Goal: Communication & Community: Answer question/provide support

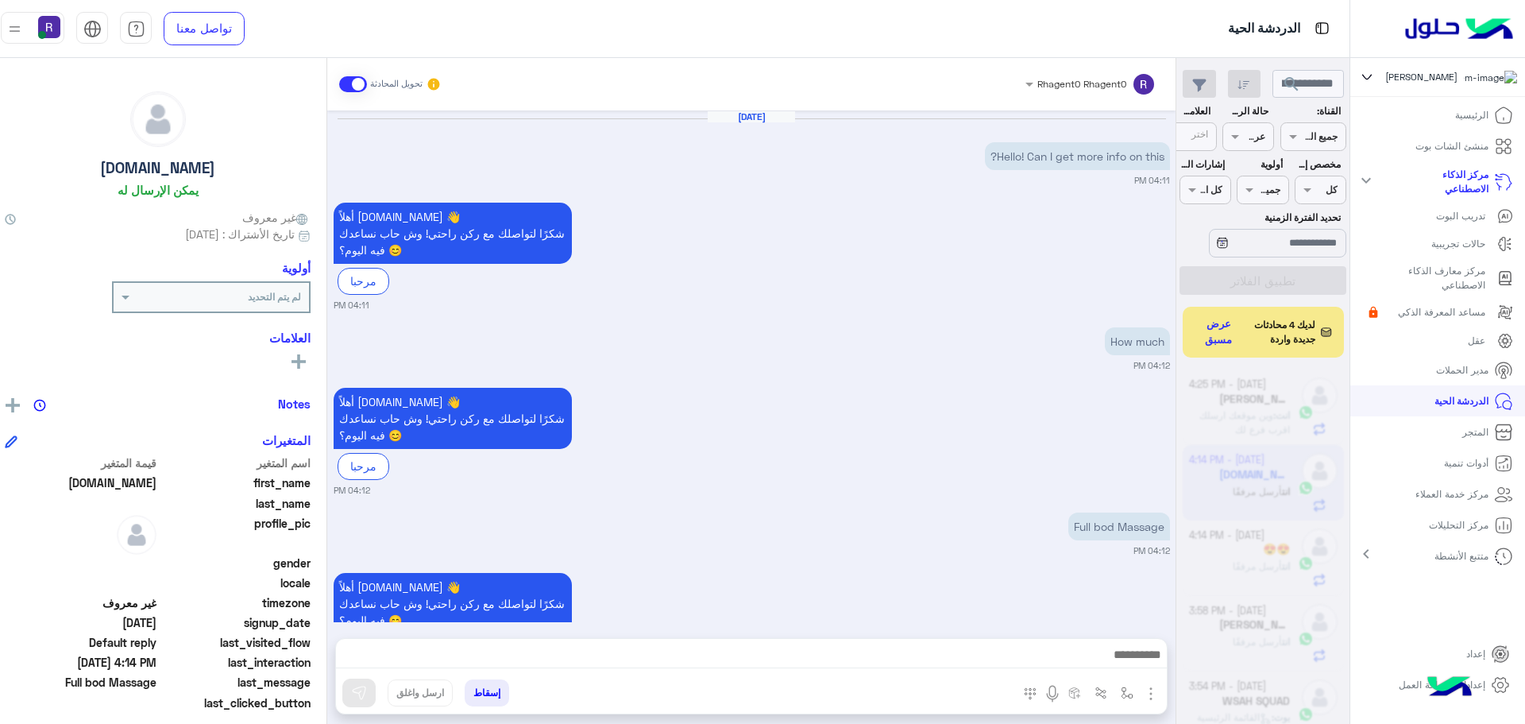
scroll to position [599, 0]
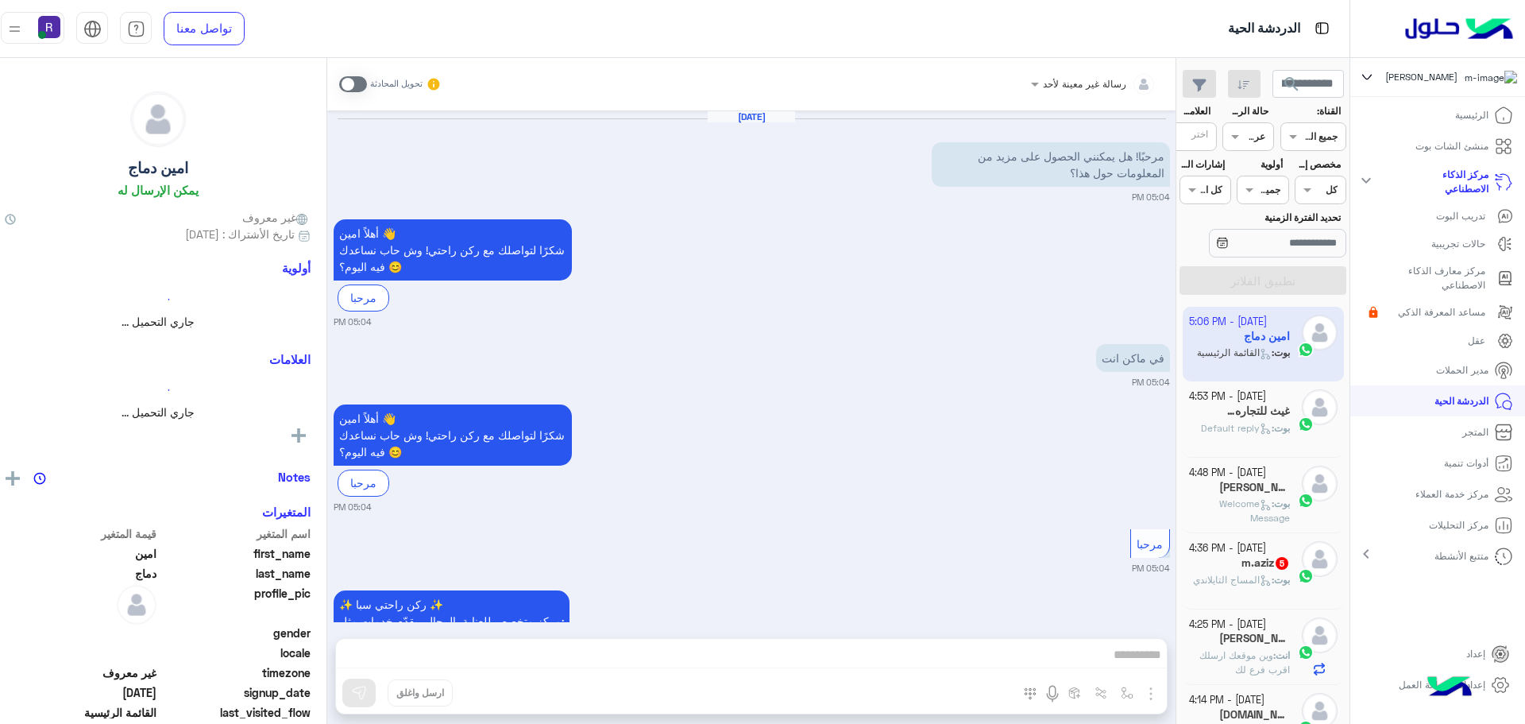
scroll to position [1569, 0]
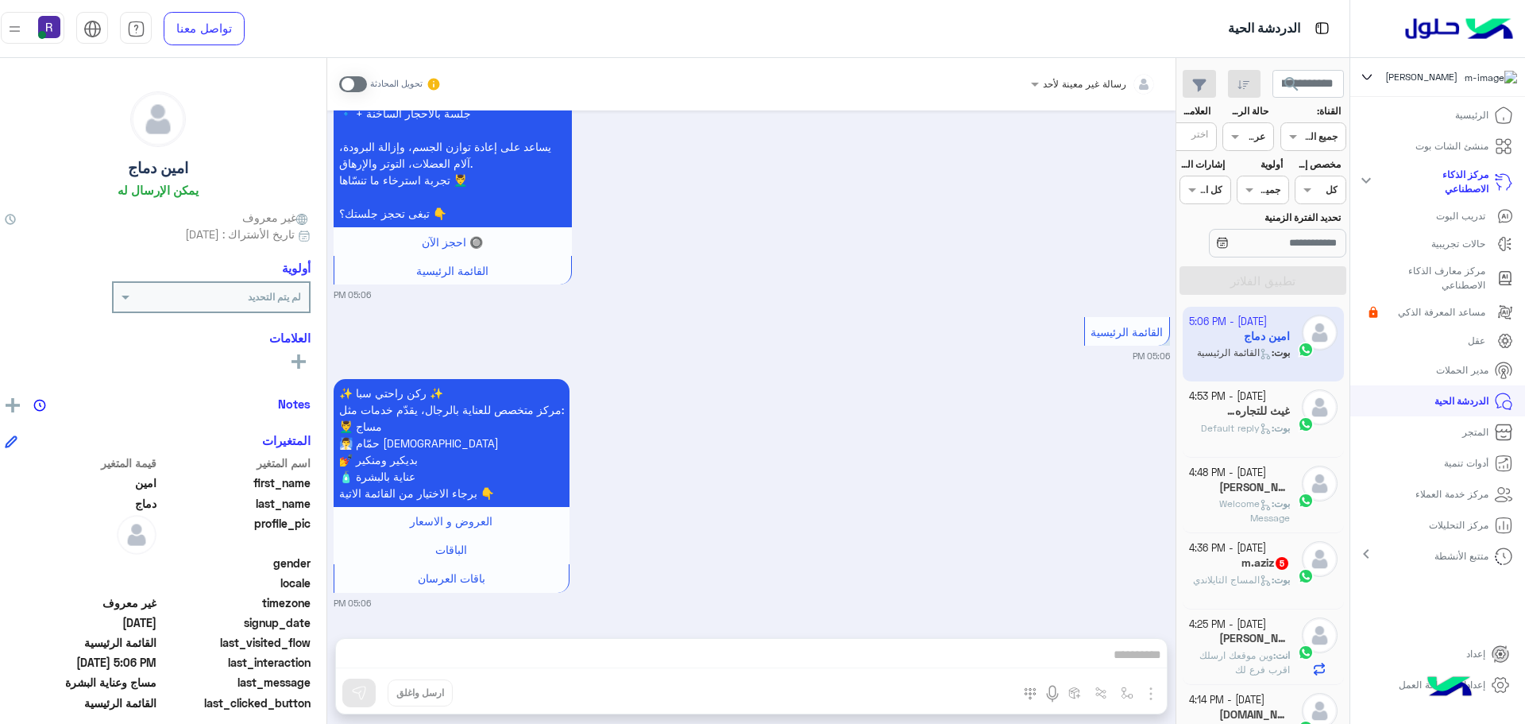
click at [1257, 550] on small "[DATE] - 4:36 PM" at bounding box center [1227, 548] width 77 height 15
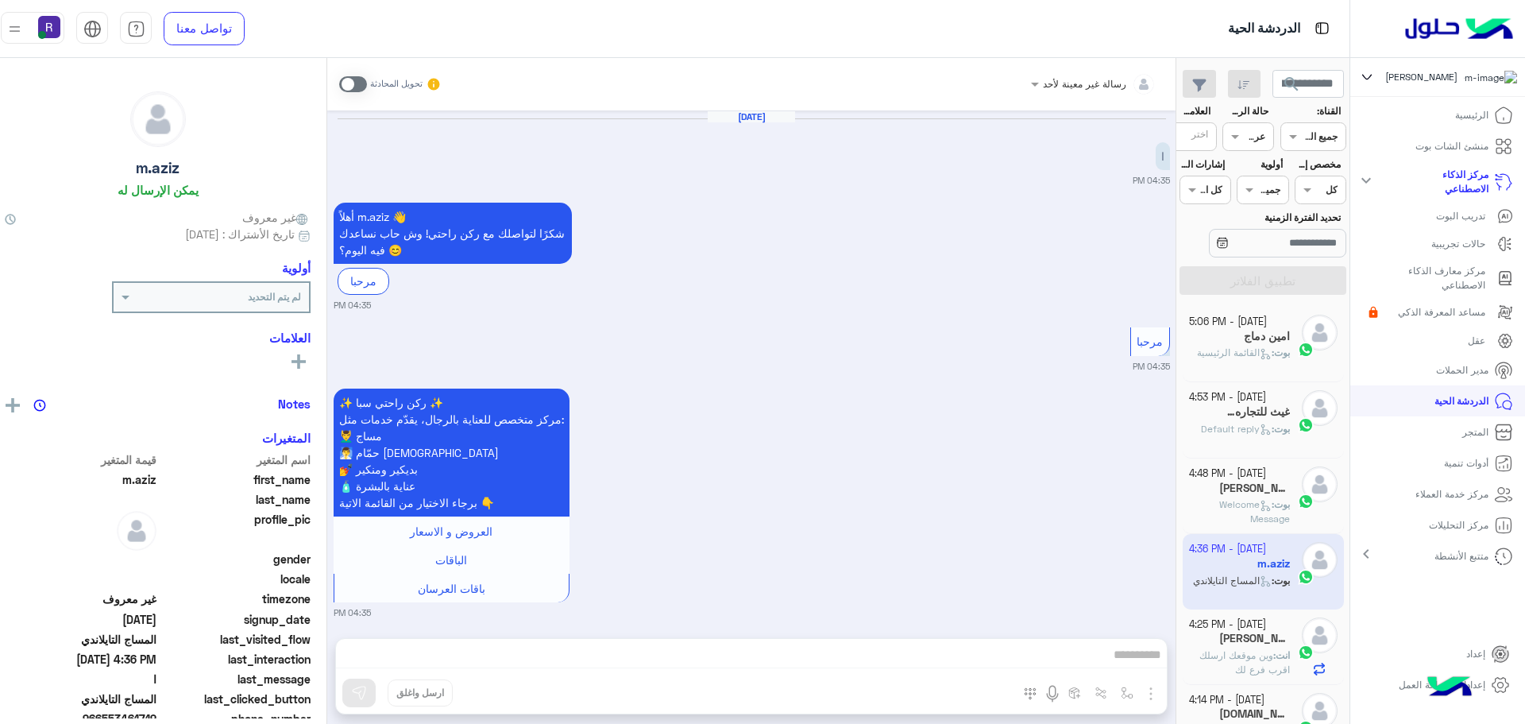
scroll to position [807, 0]
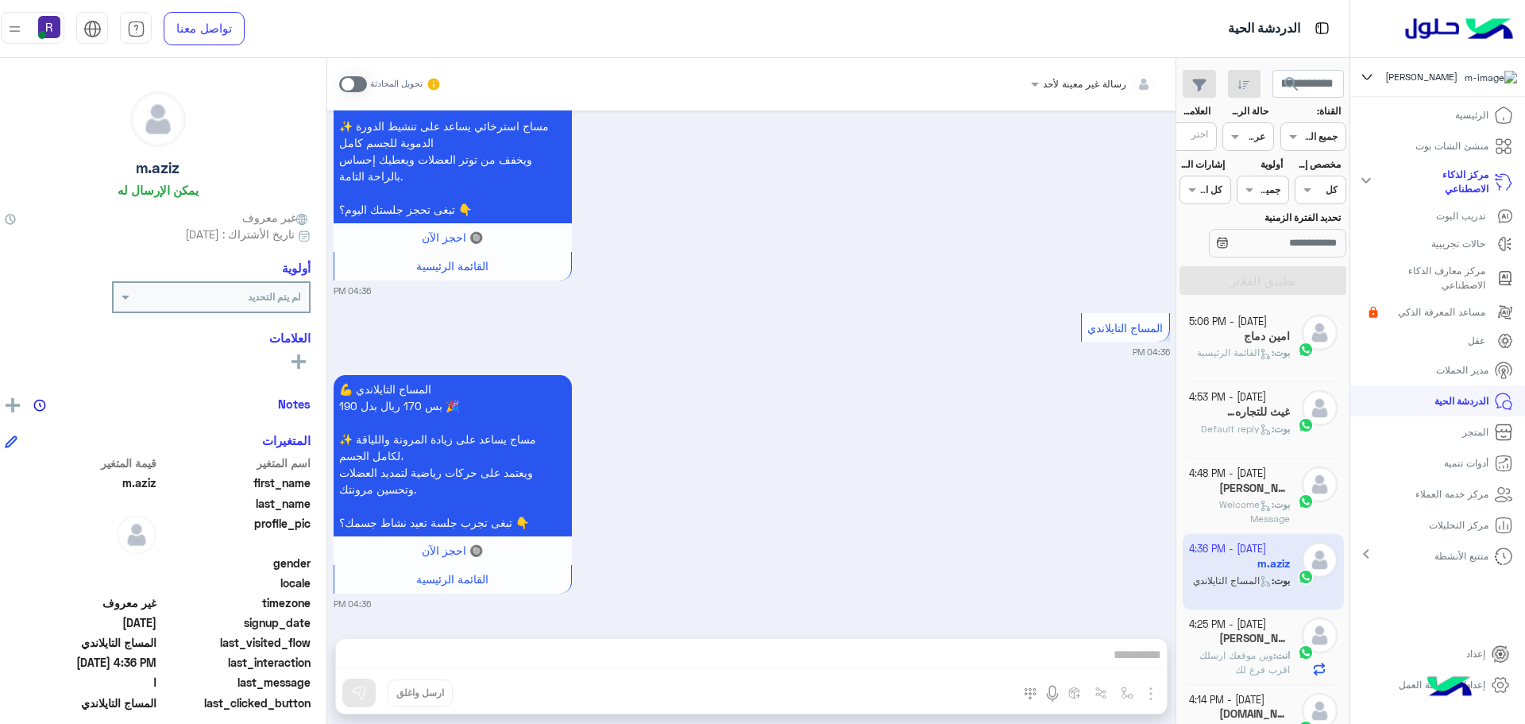
click at [367, 79] on span at bounding box center [353, 84] width 28 height 16
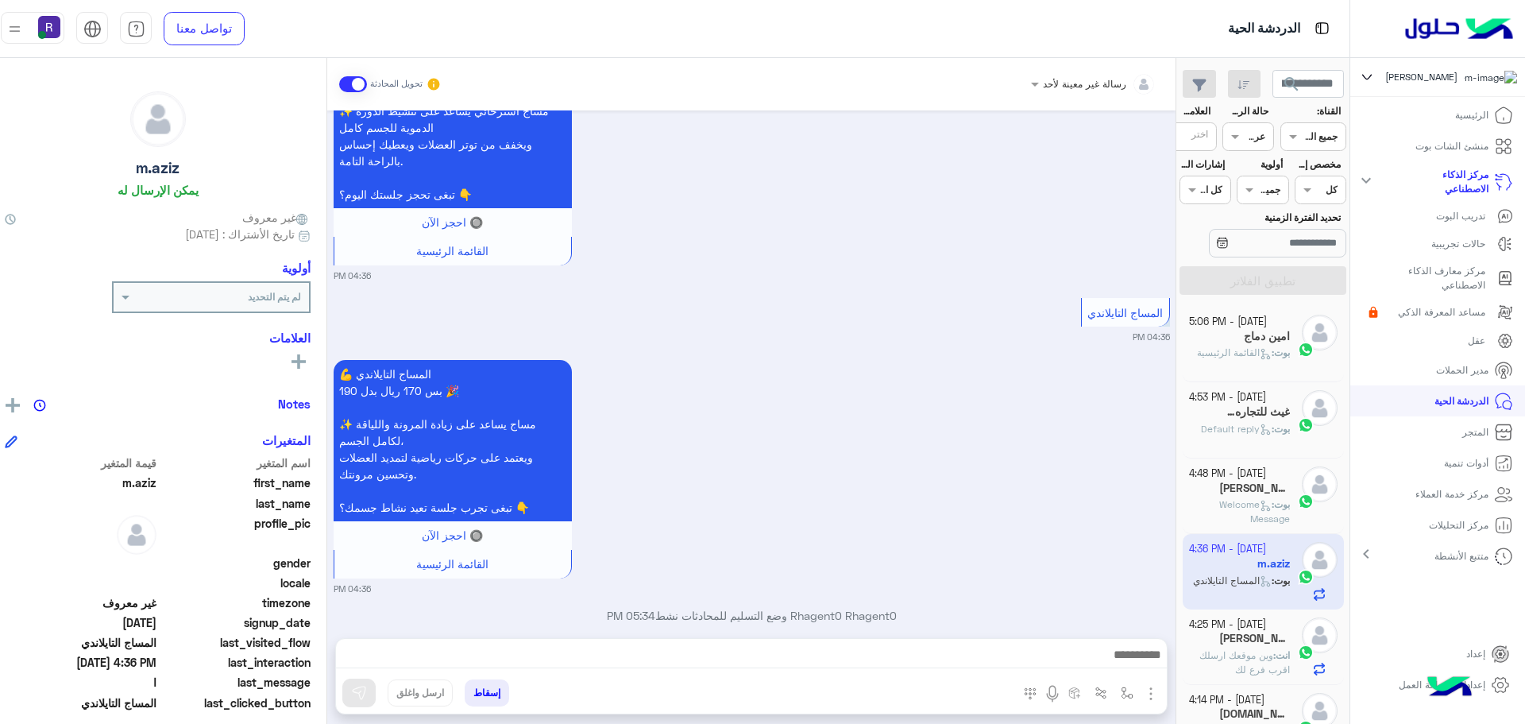
scroll to position [848, 0]
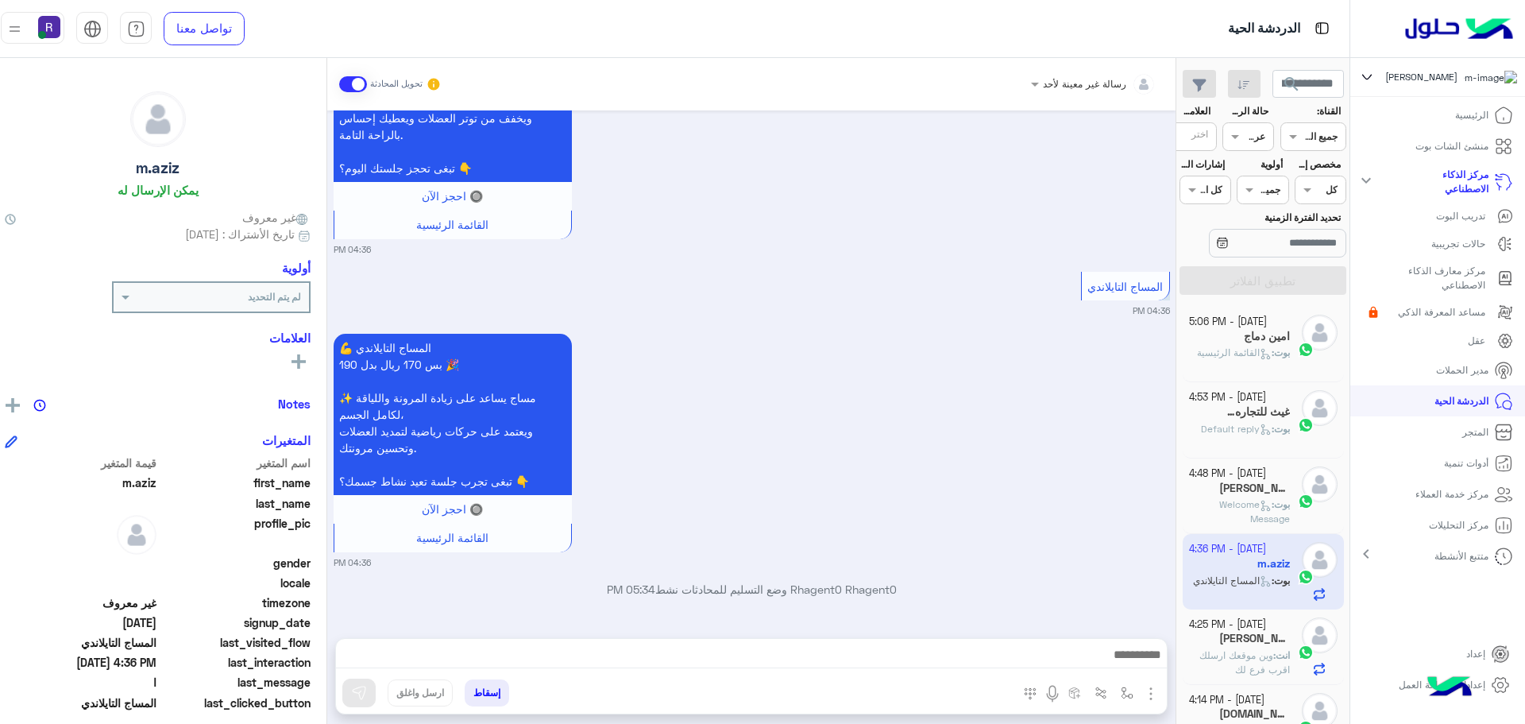
drag, startPoint x: 1164, startPoint y: 687, endPoint x: 1106, endPoint y: 642, distance: 73.6
click at [1160, 687] on img "button" at bounding box center [1150, 693] width 19 height 19
click at [1118, 645] on button "الصور" at bounding box center [1127, 659] width 68 height 32
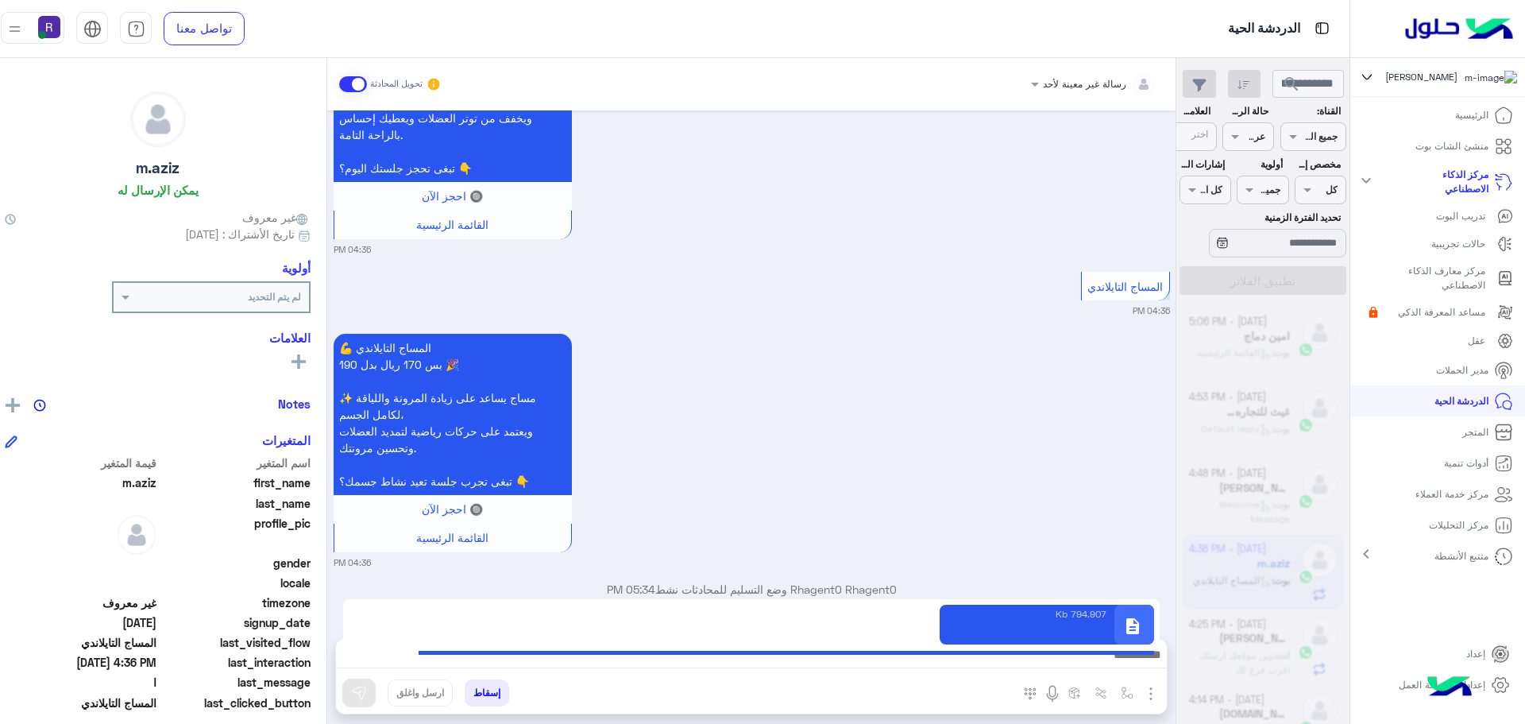
click at [1207, 403] on div at bounding box center [1210, 368] width 278 height 724
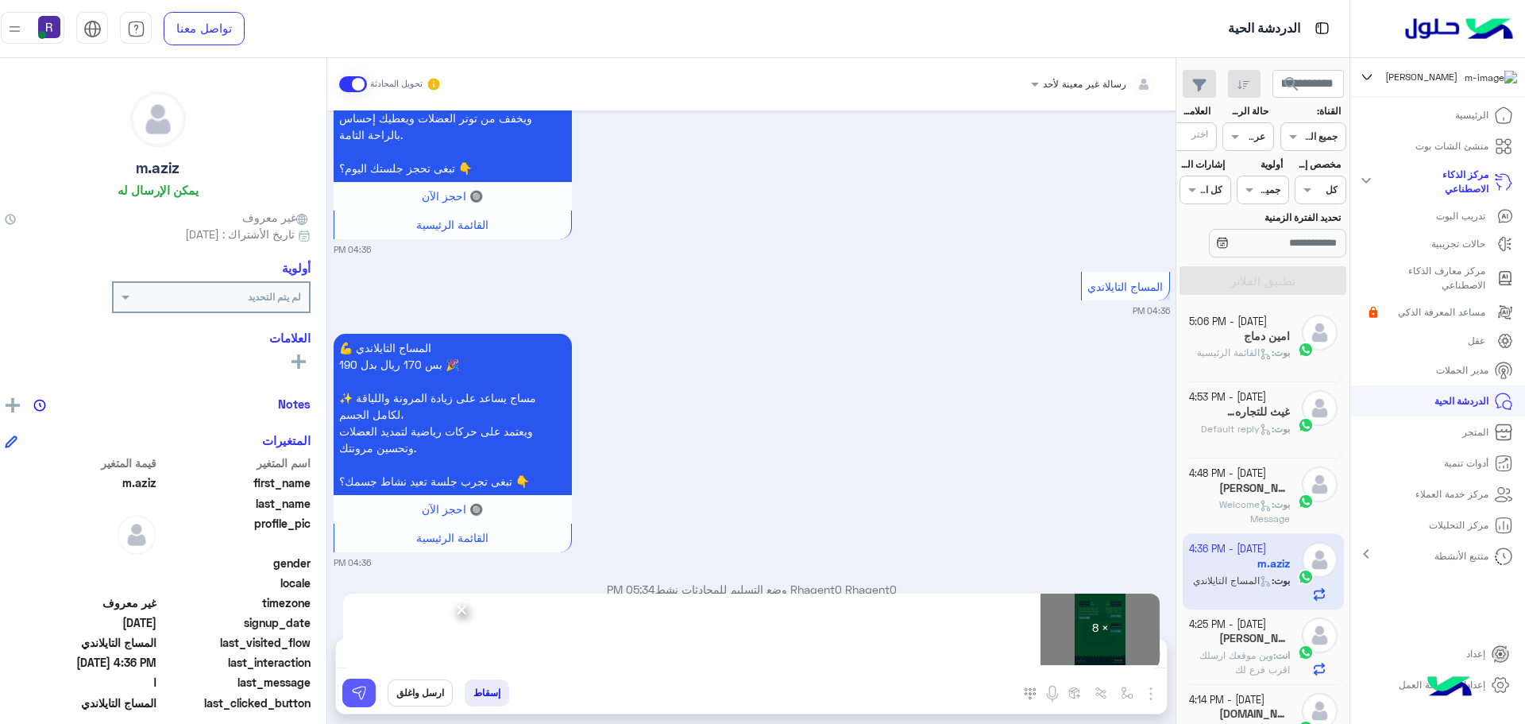
click at [376, 693] on button at bounding box center [358, 692] width 33 height 29
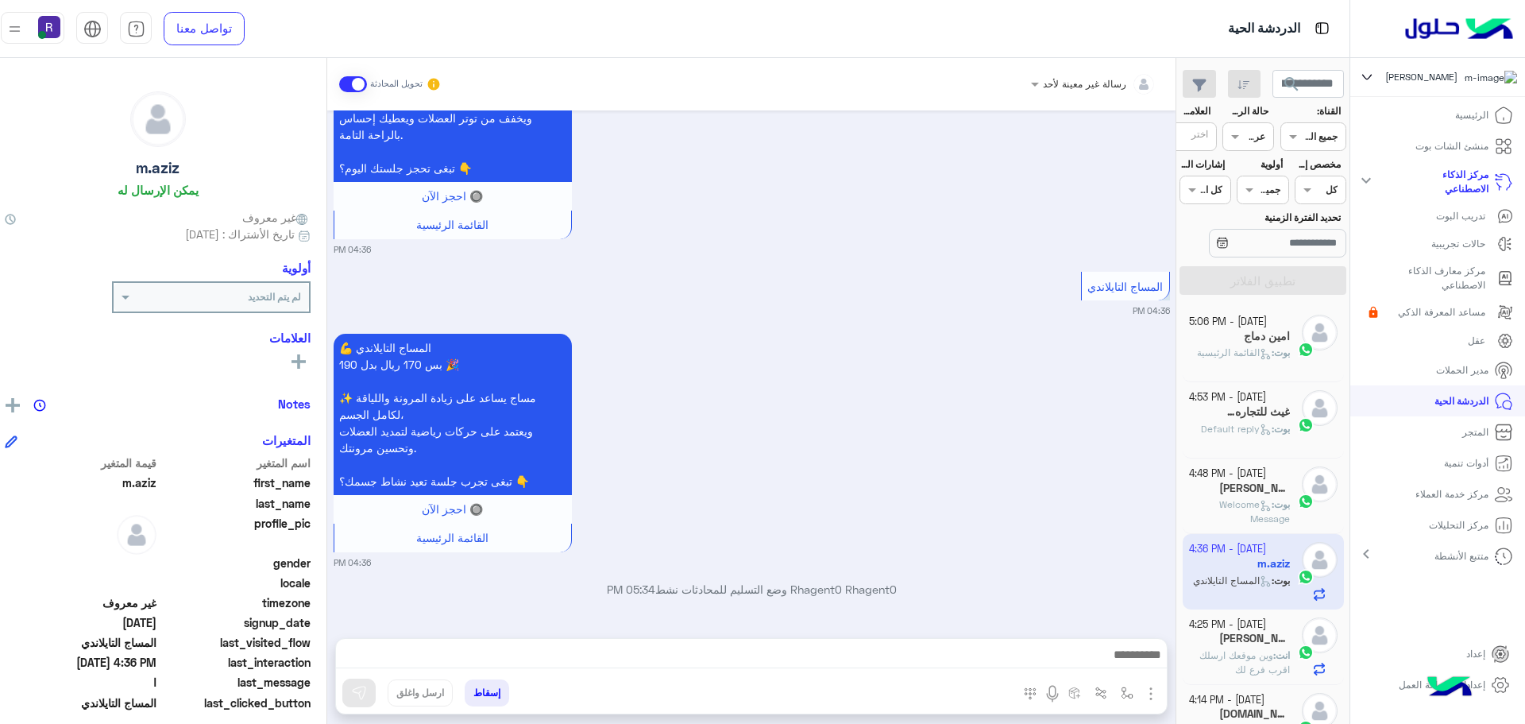
click at [1290, 417] on h5 "غيث للتجاره 1" at bounding box center [1254, 412] width 71 height 14
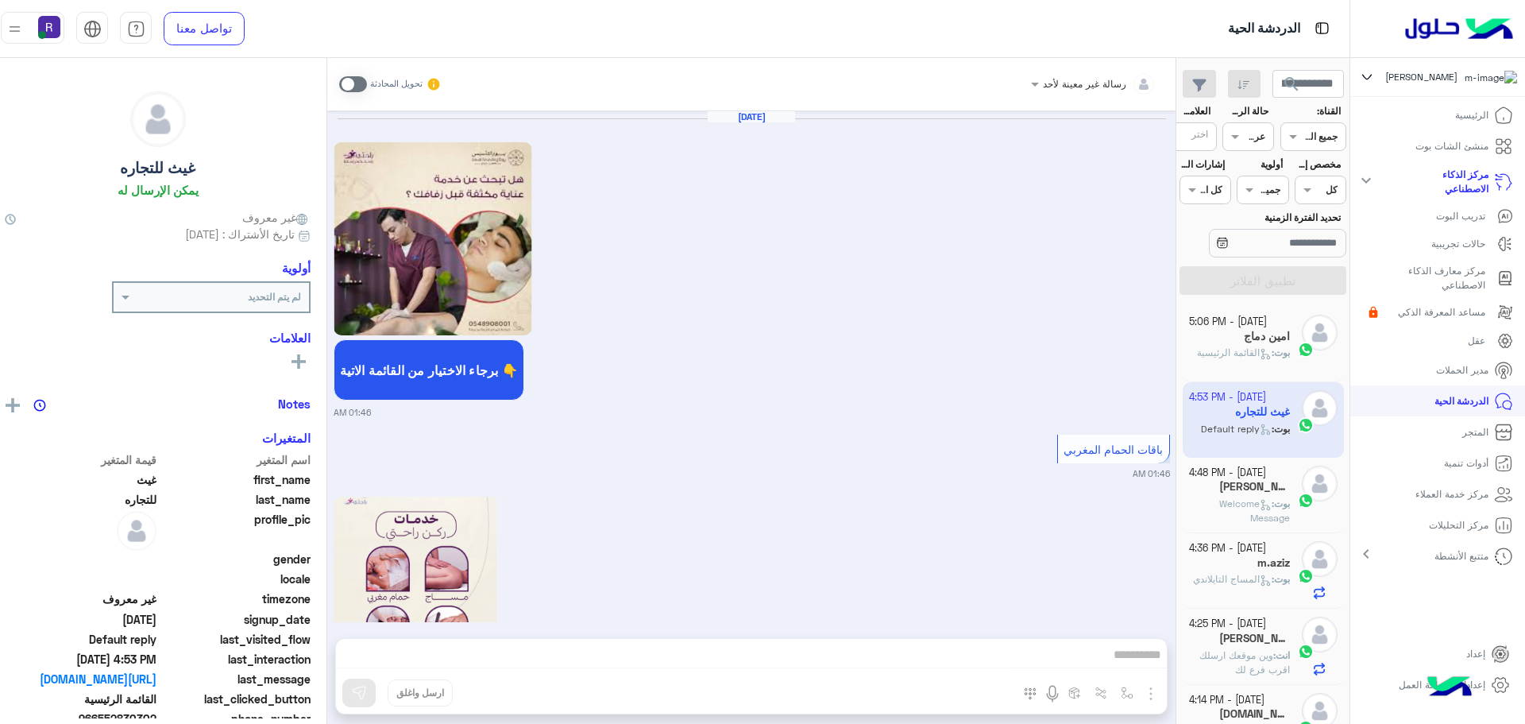
scroll to position [3056, 0]
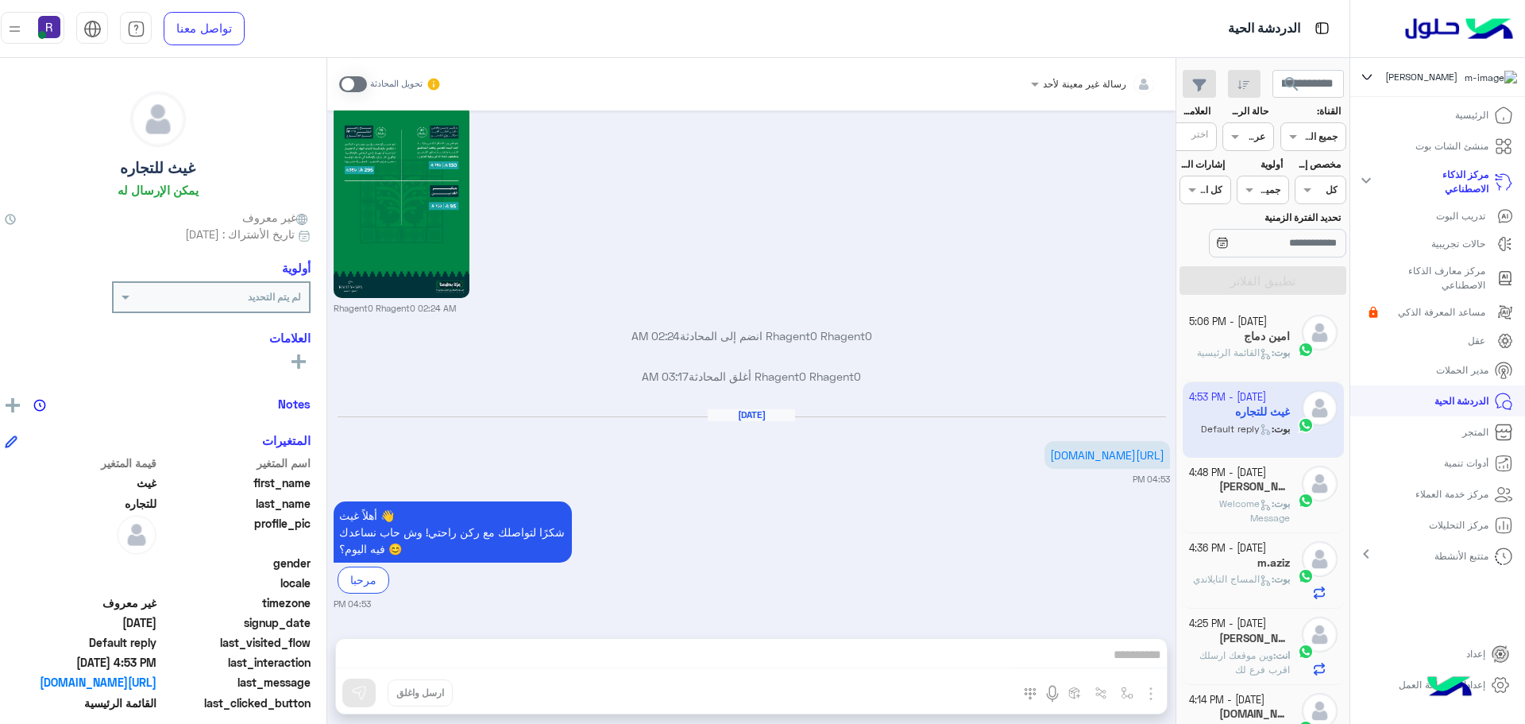
click at [367, 79] on span at bounding box center [353, 84] width 28 height 16
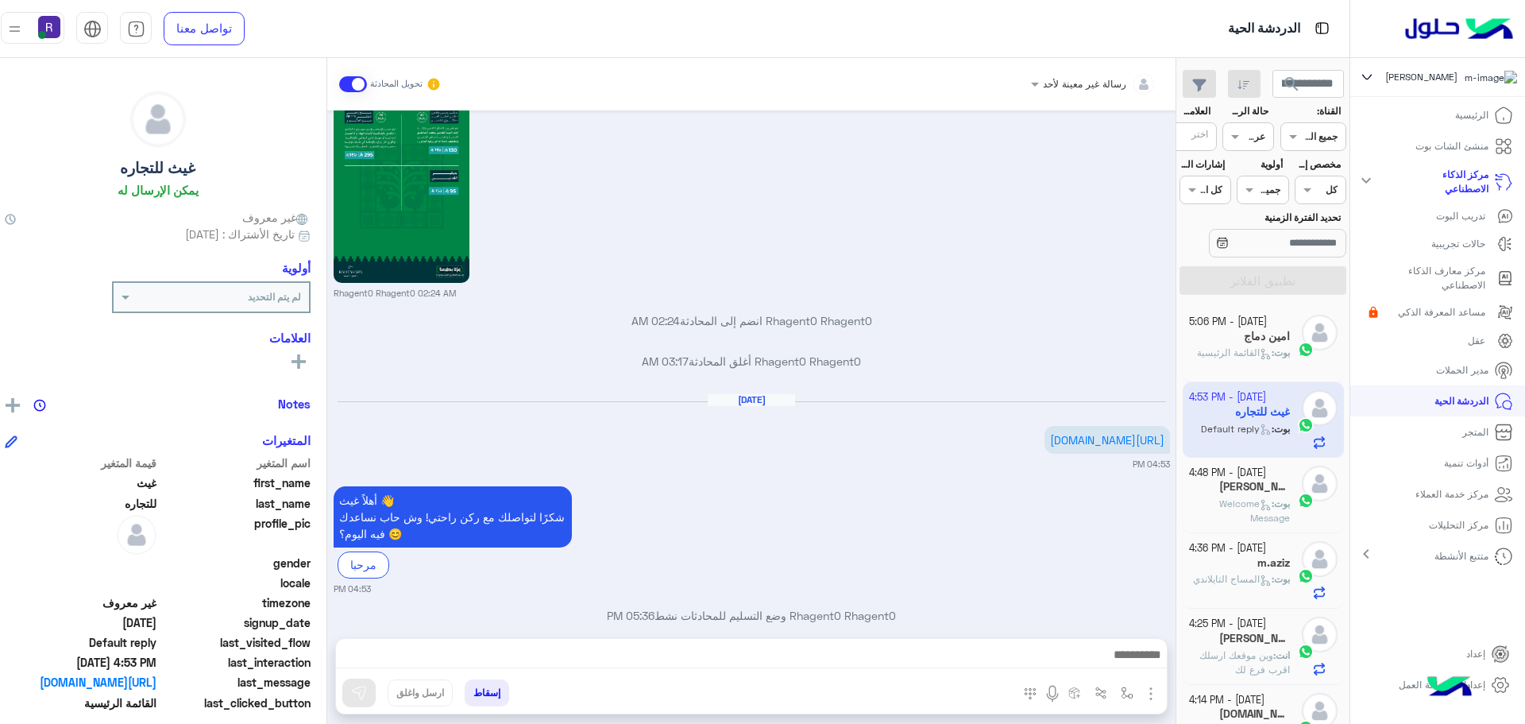
scroll to position [3098, 0]
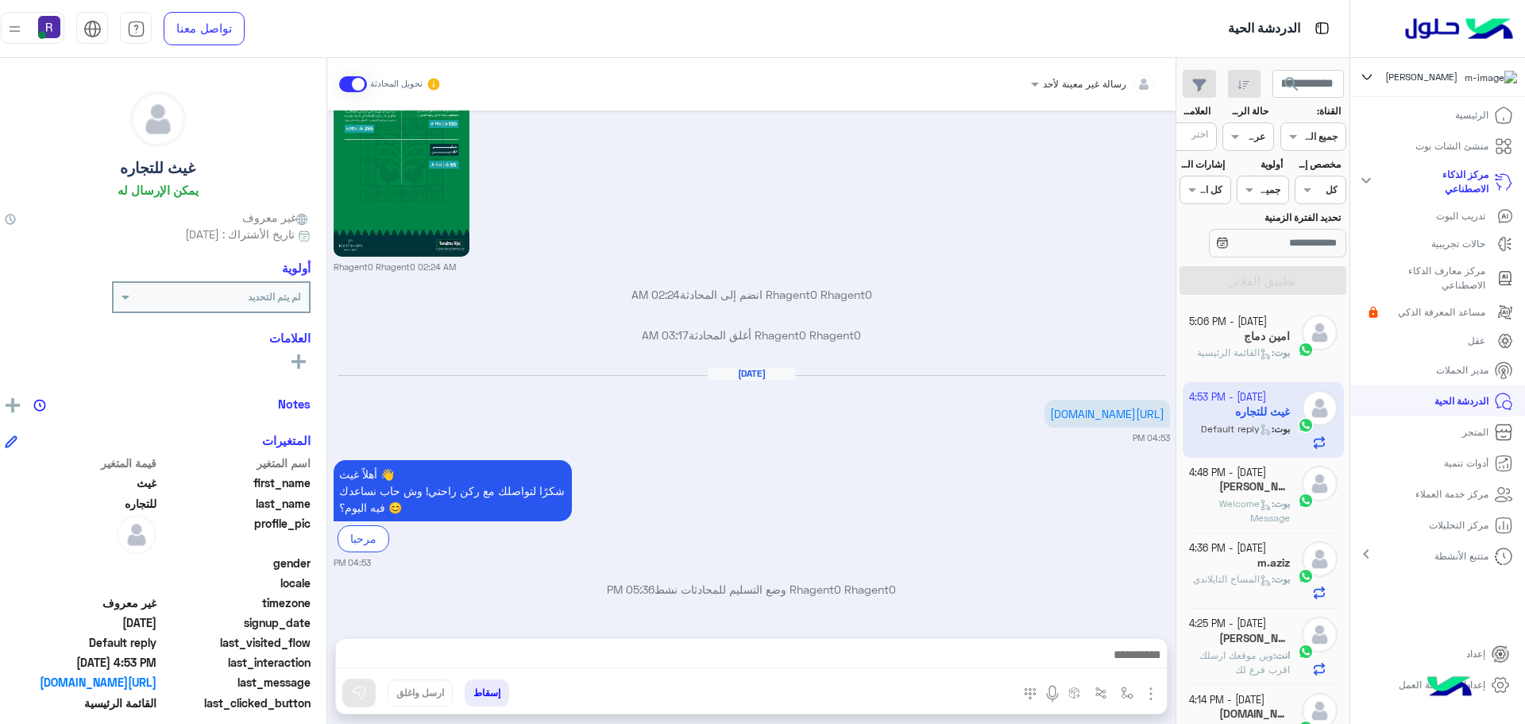
click at [1160, 701] on img "button" at bounding box center [1150, 693] width 19 height 19
click at [1135, 667] on span "الصور" at bounding box center [1120, 659] width 29 height 18
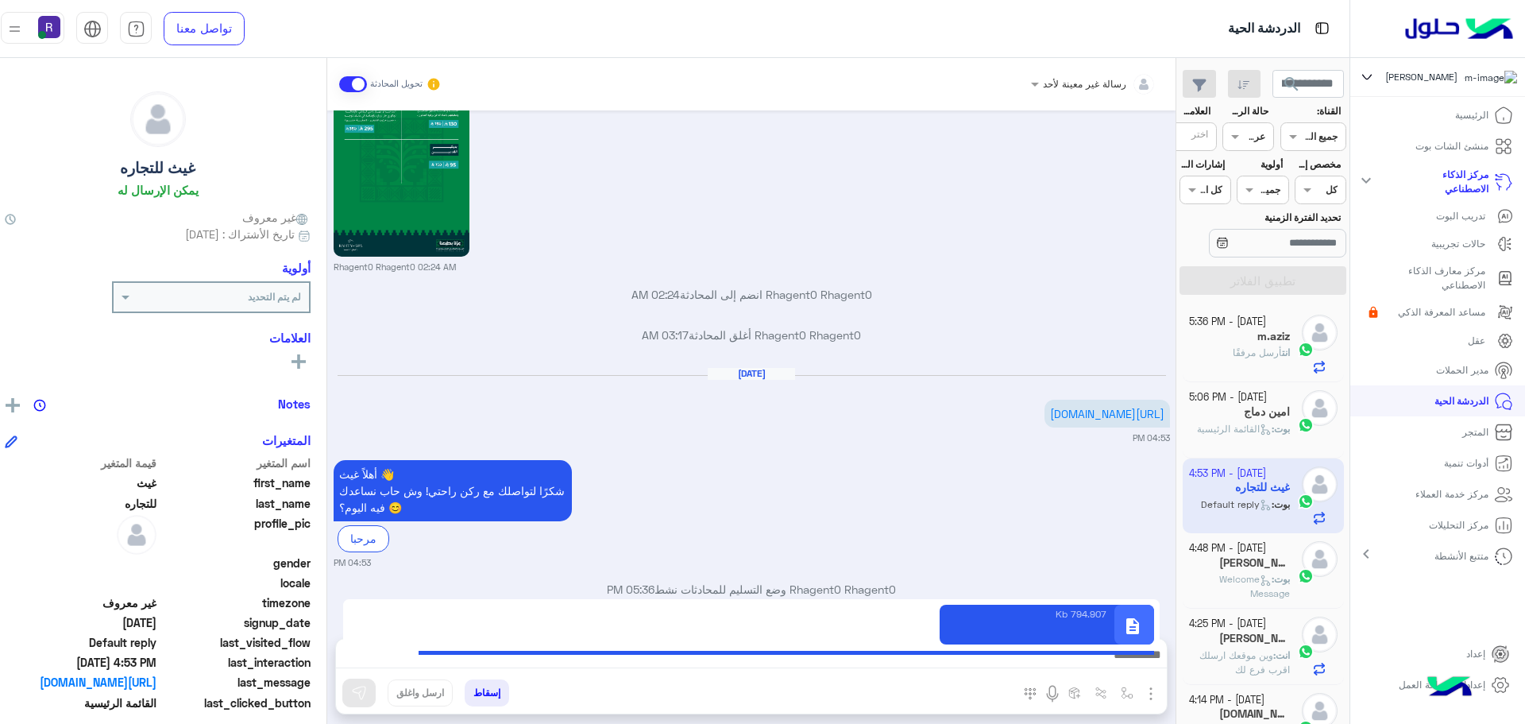
click at [770, 164] on div "Rhagent0 Rhagent0 02:24 AM" at bounding box center [752, 167] width 836 height 214
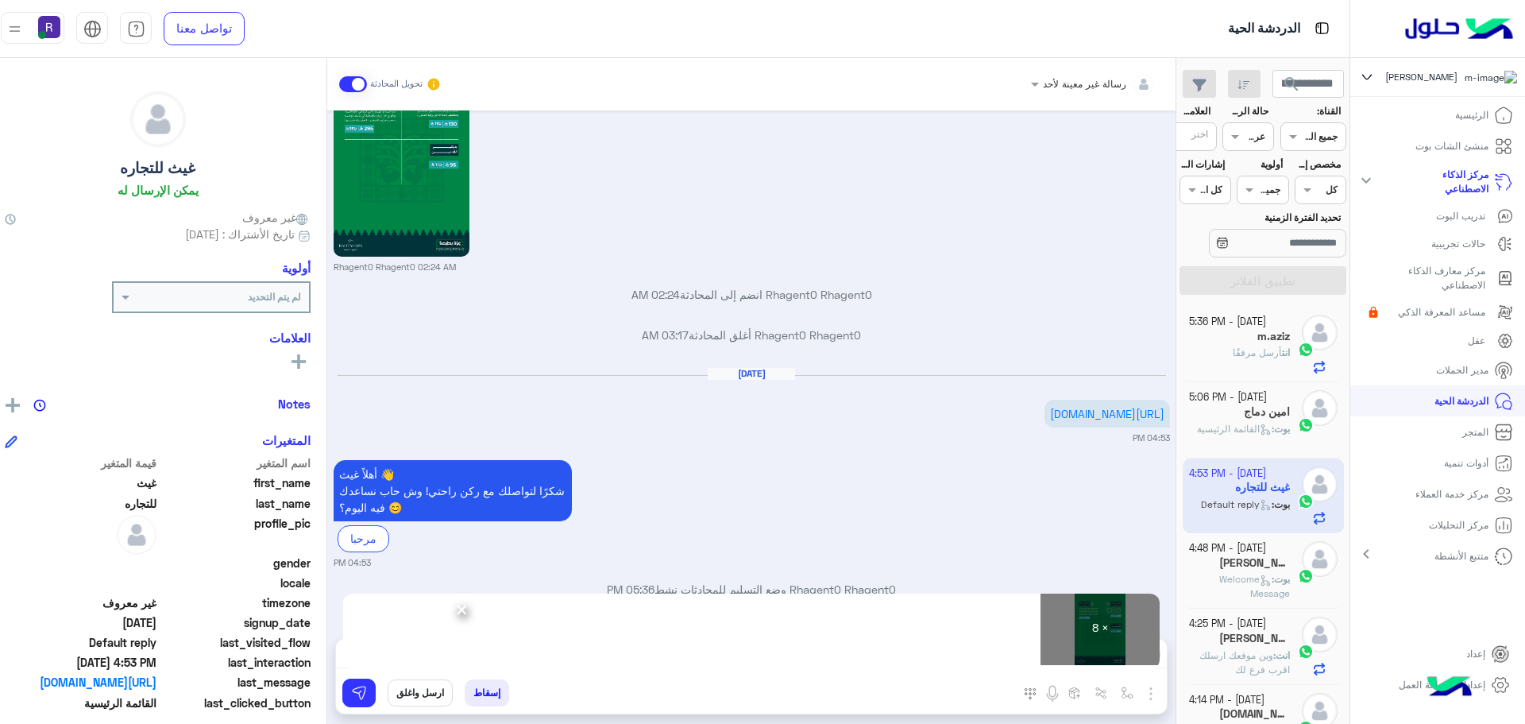
click at [1133, 274] on div "[DATE] برجاء الاختيار من القائمة الاتية 👇 01:46 AM باقات الحمام المغربي 01:46 A…" at bounding box center [751, 366] width 848 height 512
click at [361, 695] on button at bounding box center [358, 692] width 33 height 29
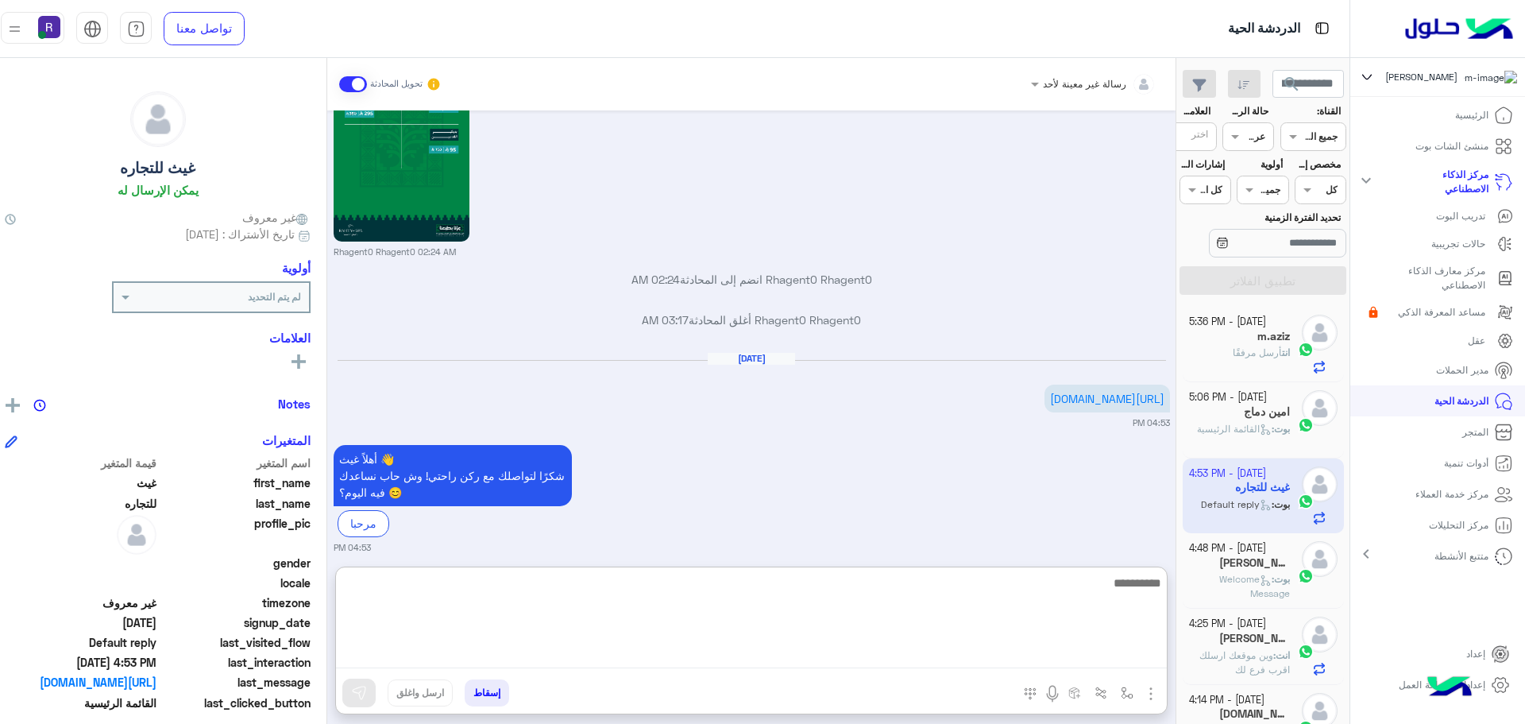
paste textarea "**********"
type textarea "**********"
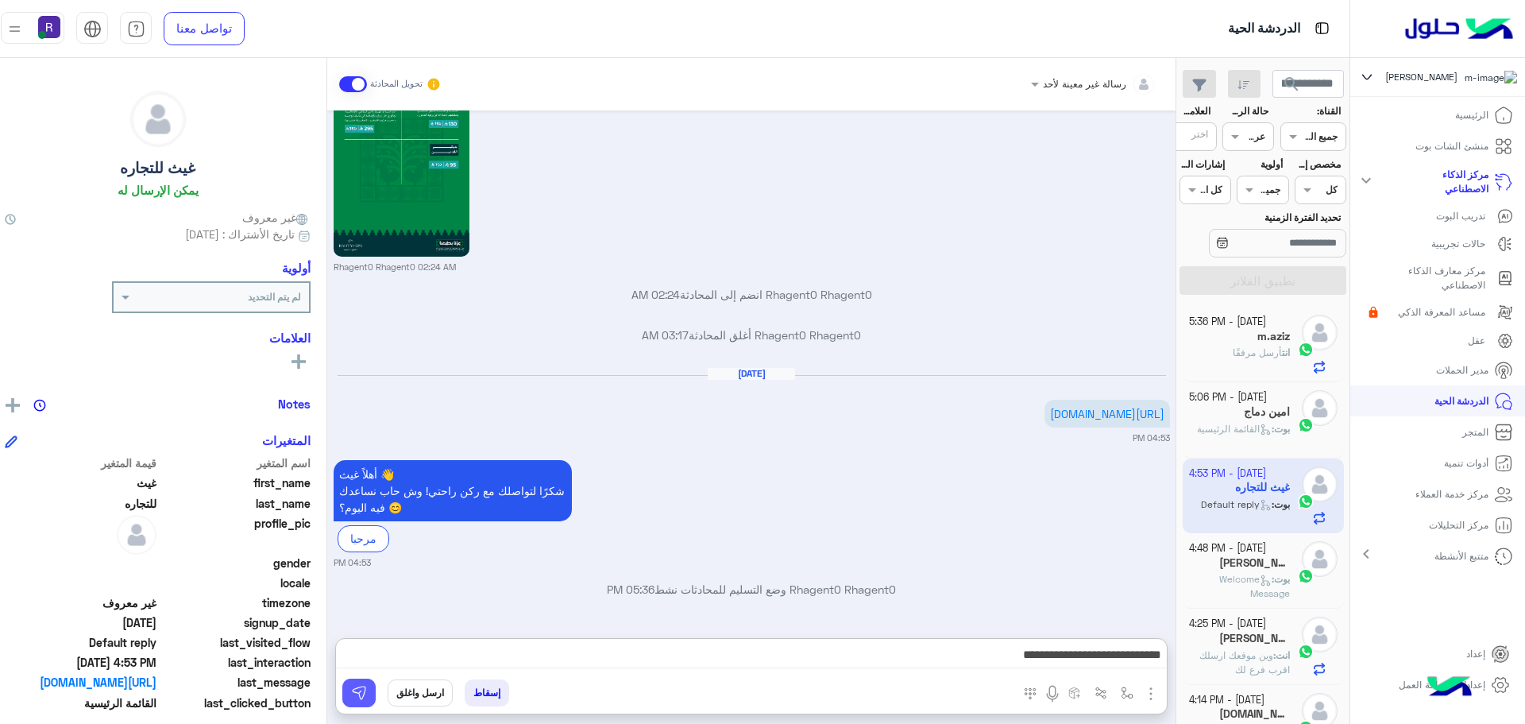
click at [376, 685] on button at bounding box center [358, 692] width 33 height 29
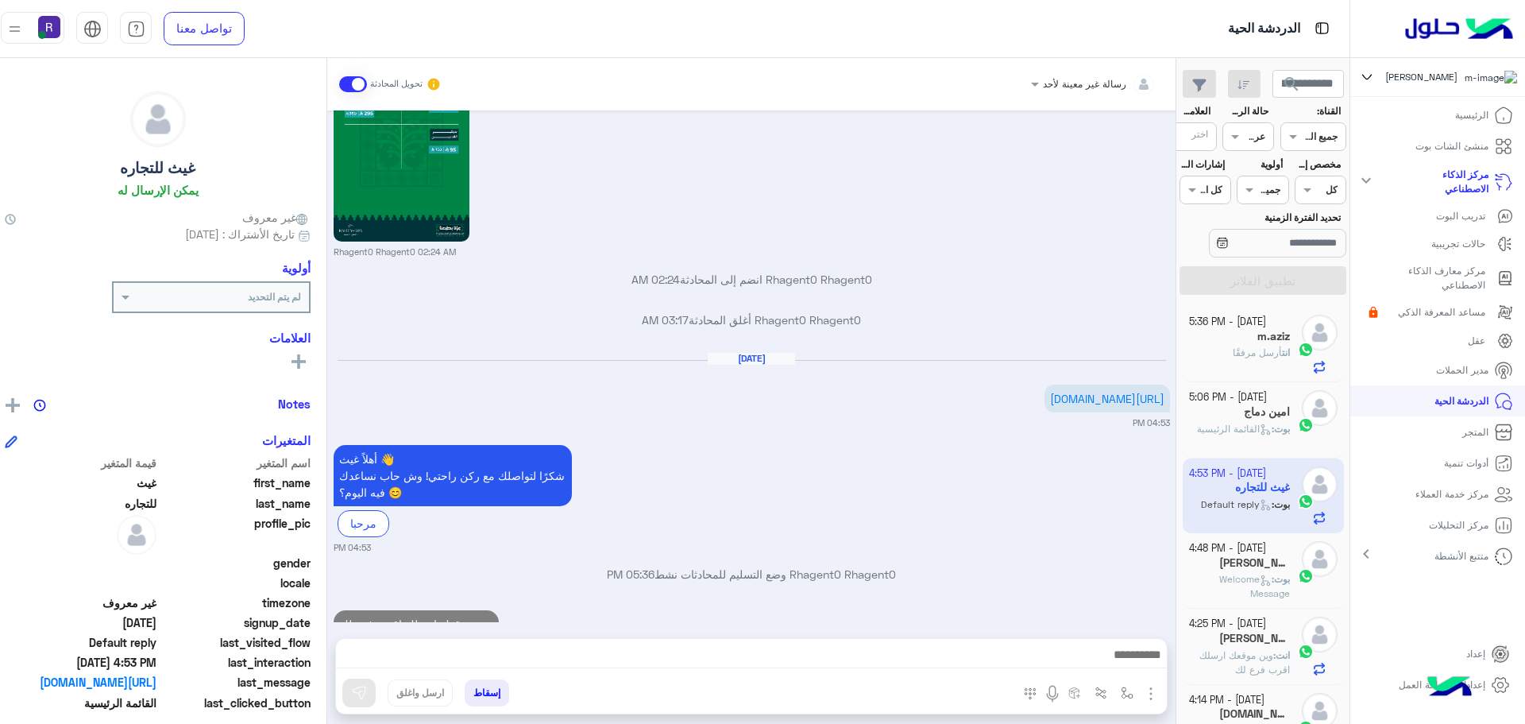
scroll to position [3158, 0]
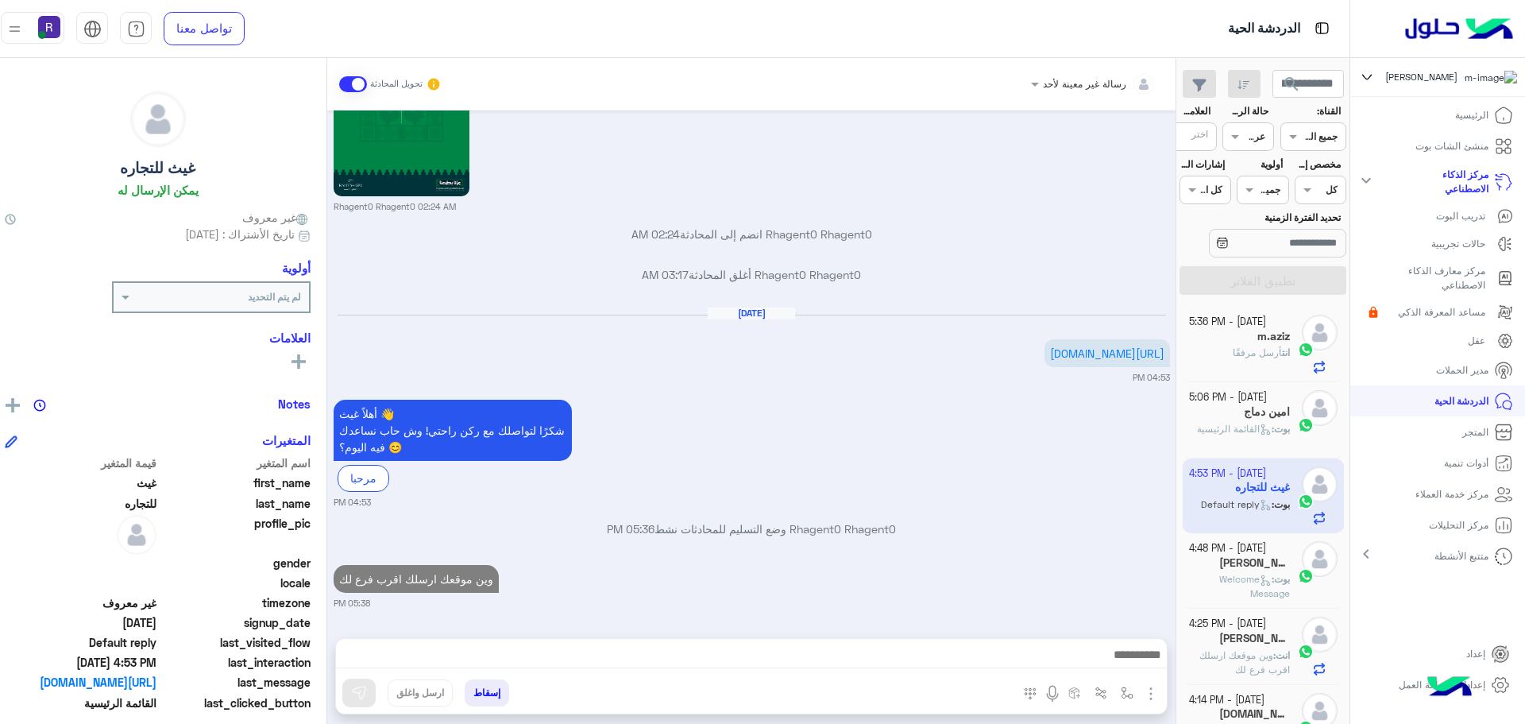
click at [1290, 663] on span "وين موقعك ارسلك اقرب فرع لك" at bounding box center [1244, 662] width 91 height 26
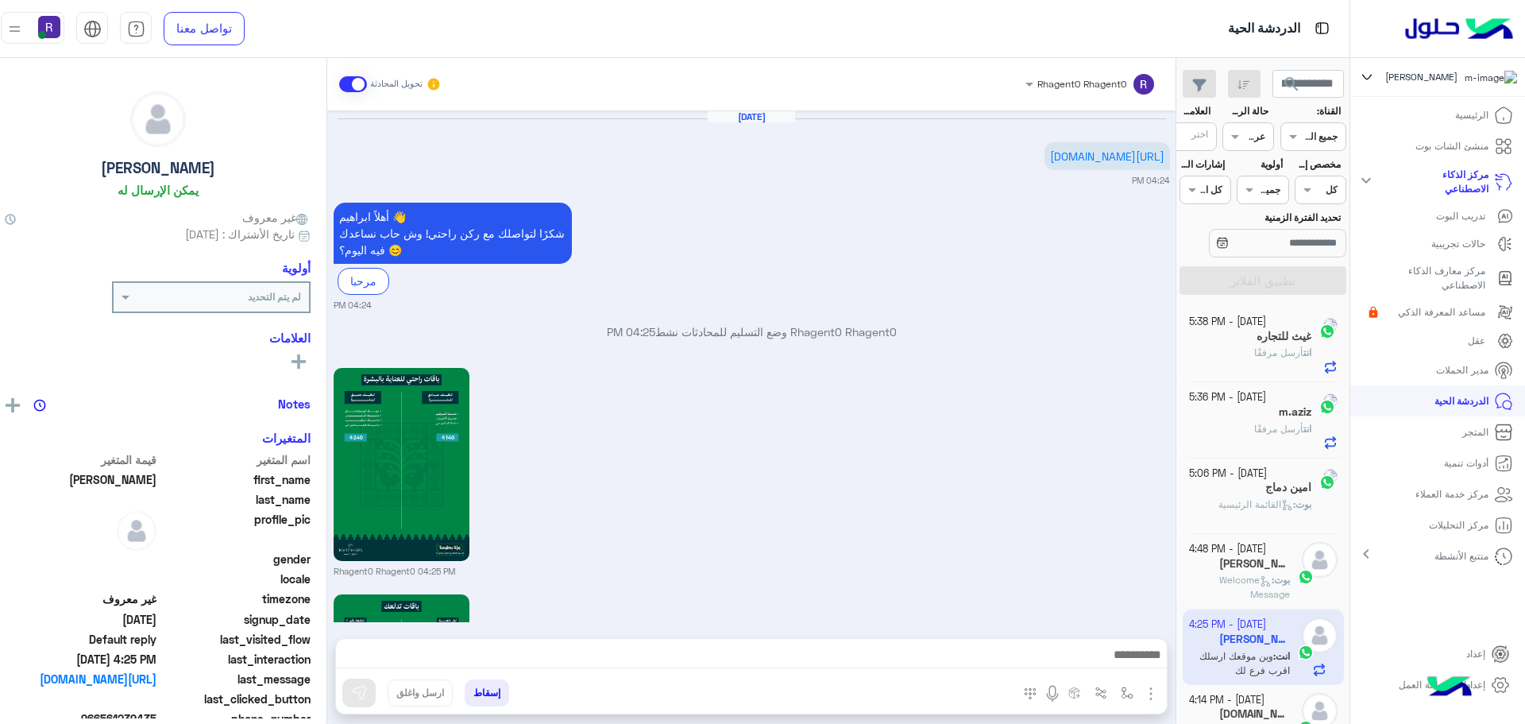
scroll to position [1692, 0]
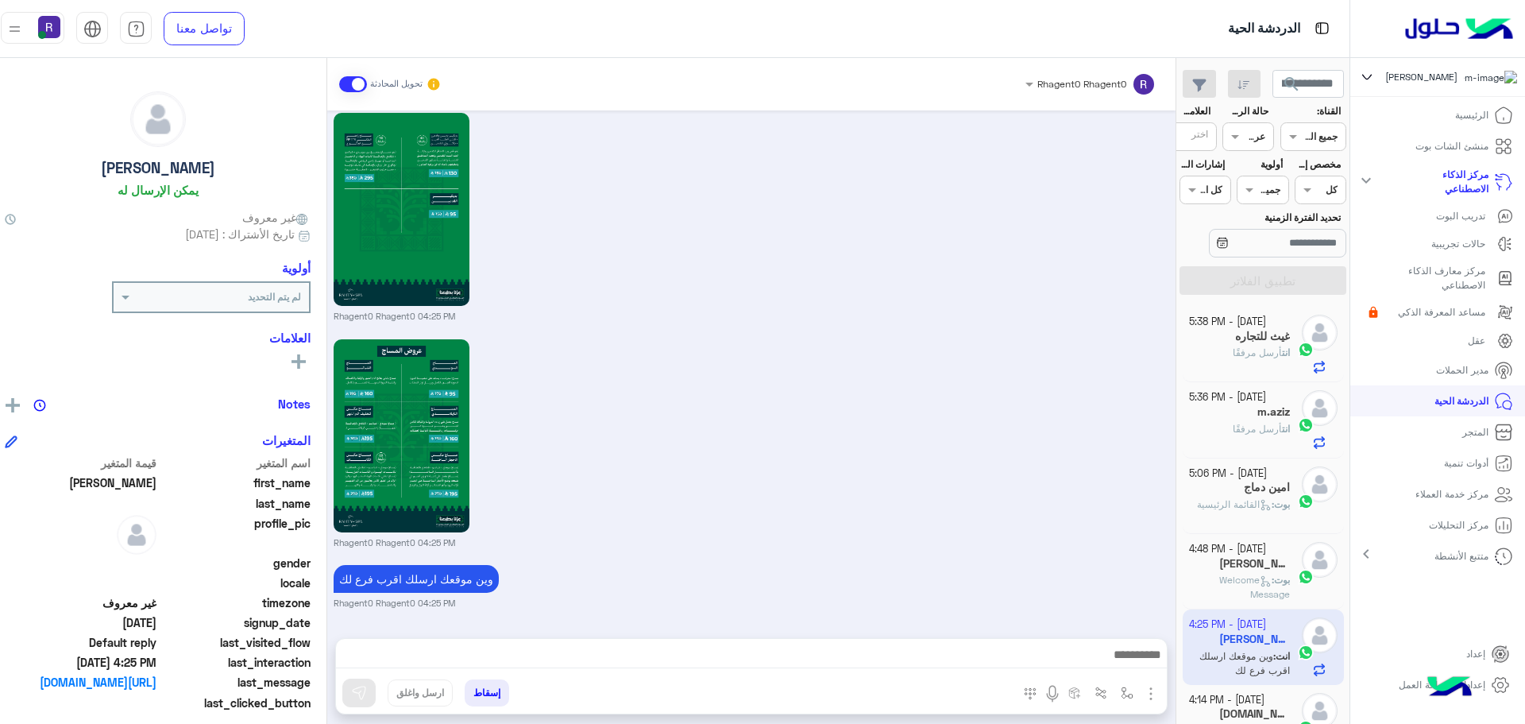
click at [897, 172] on div "Rhagent0 Rhagent0 04:25 PM" at bounding box center [752, 216] width 836 height 214
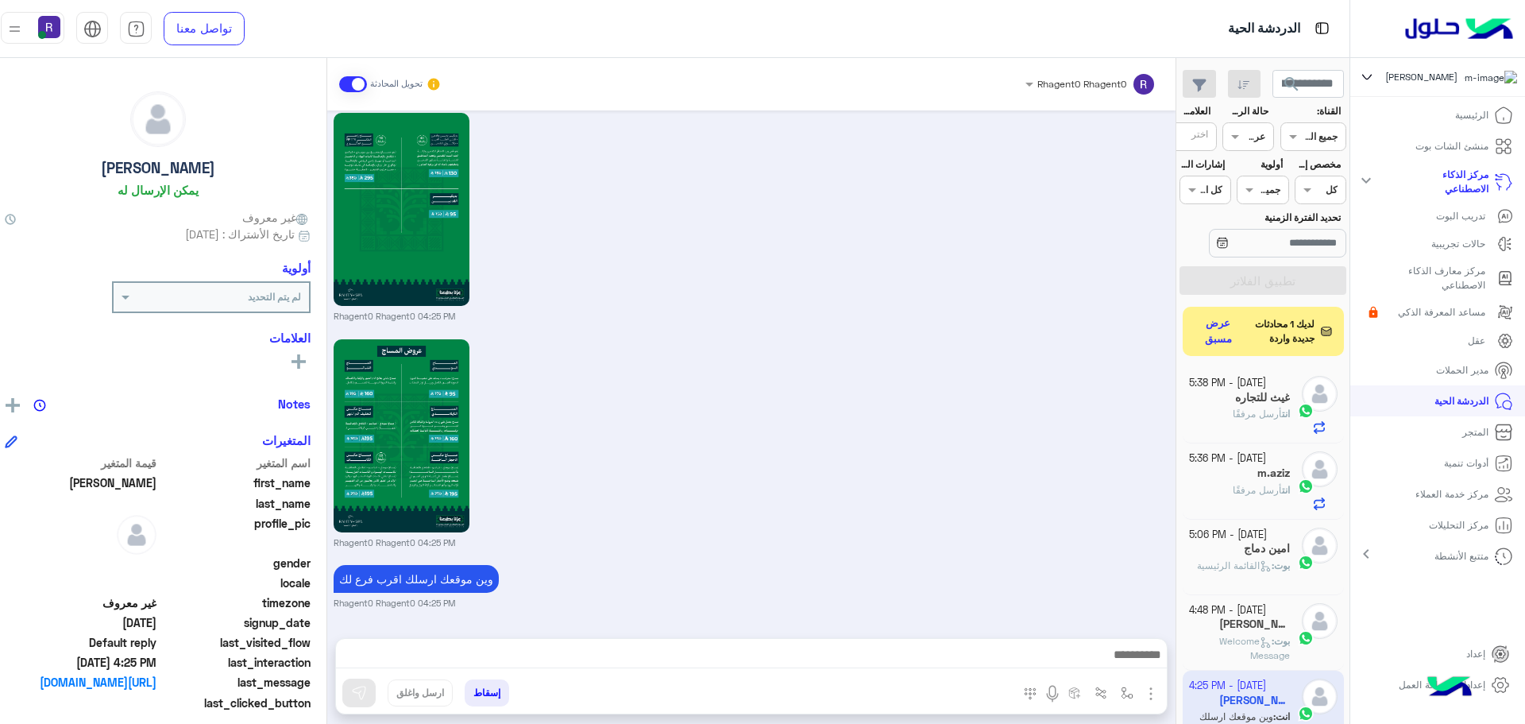
click at [1229, 342] on button "عرض مسبق" at bounding box center [1219, 331] width 48 height 37
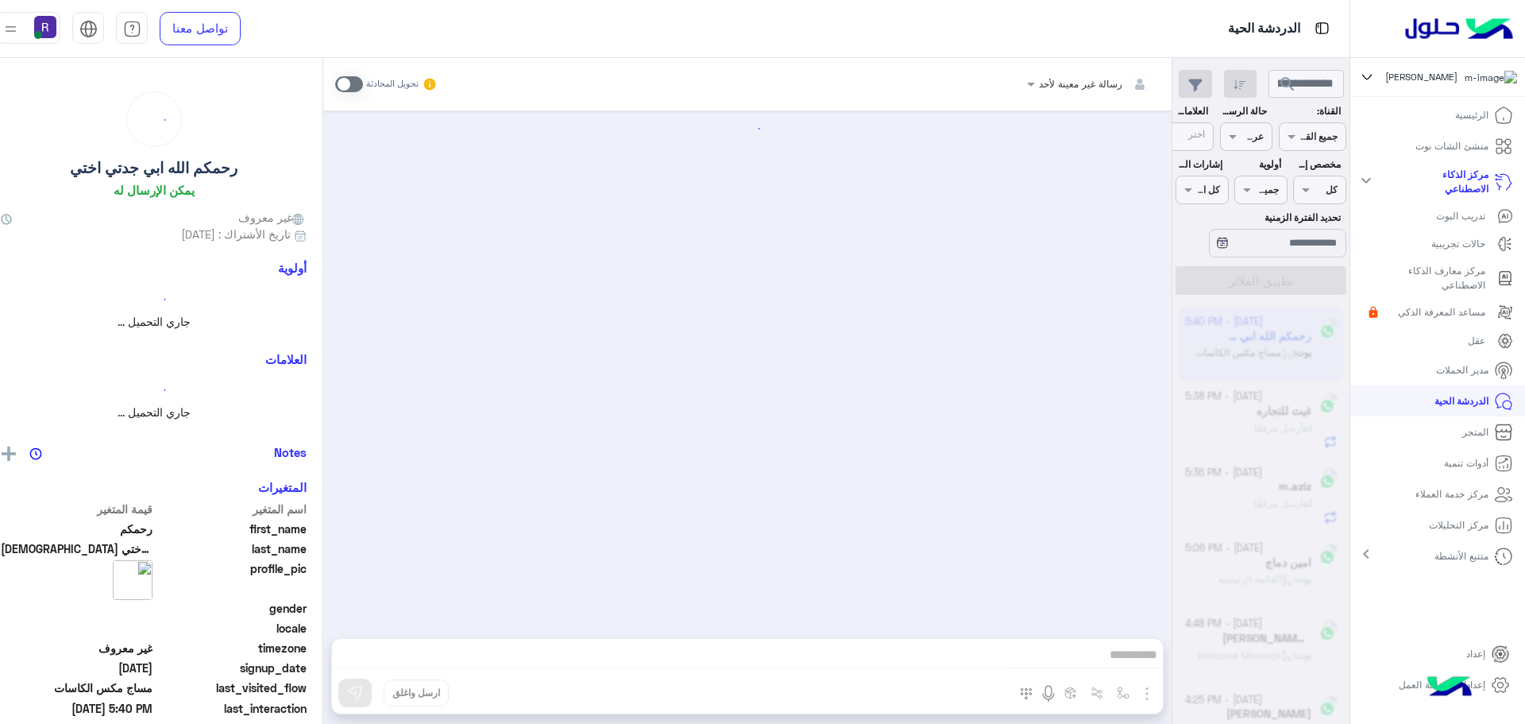
scroll to position [1203, 0]
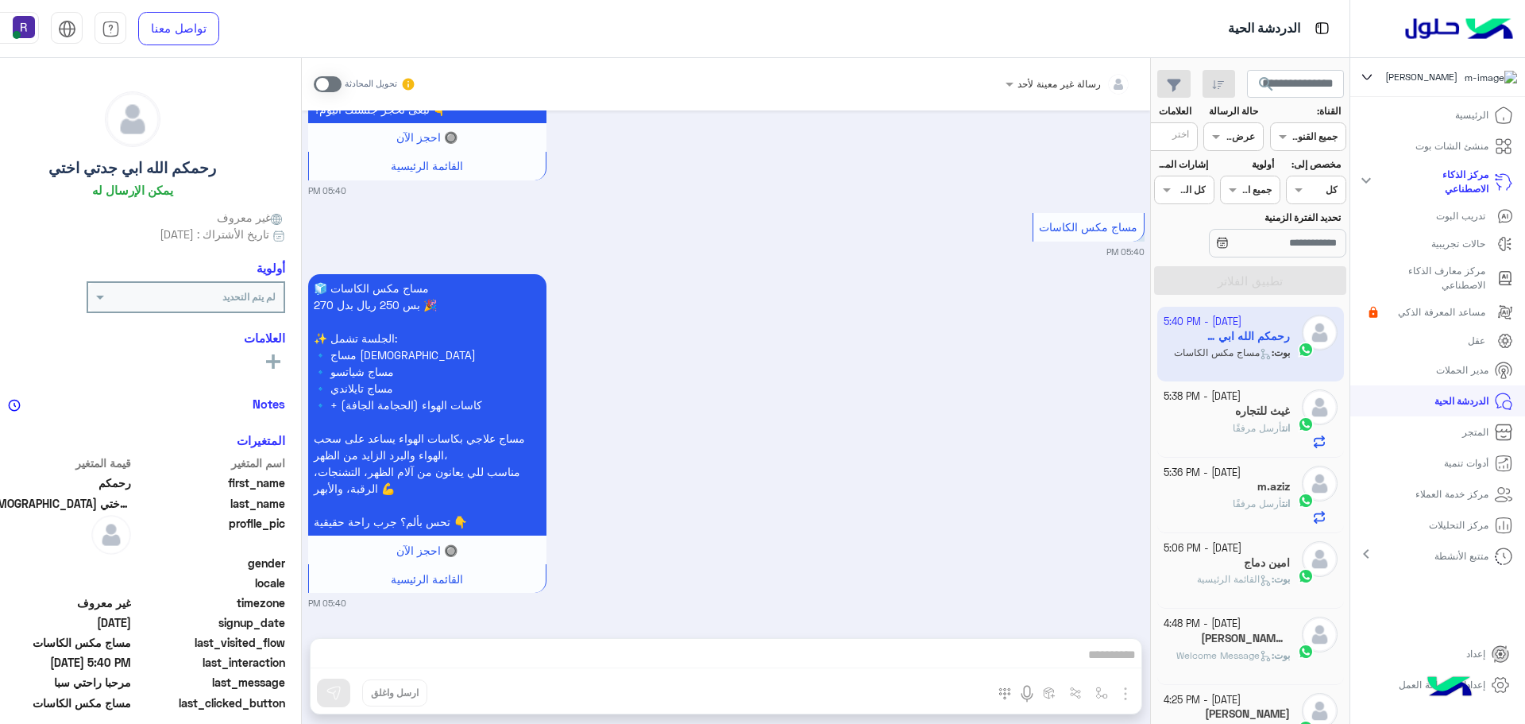
click at [342, 78] on span at bounding box center [328, 84] width 28 height 16
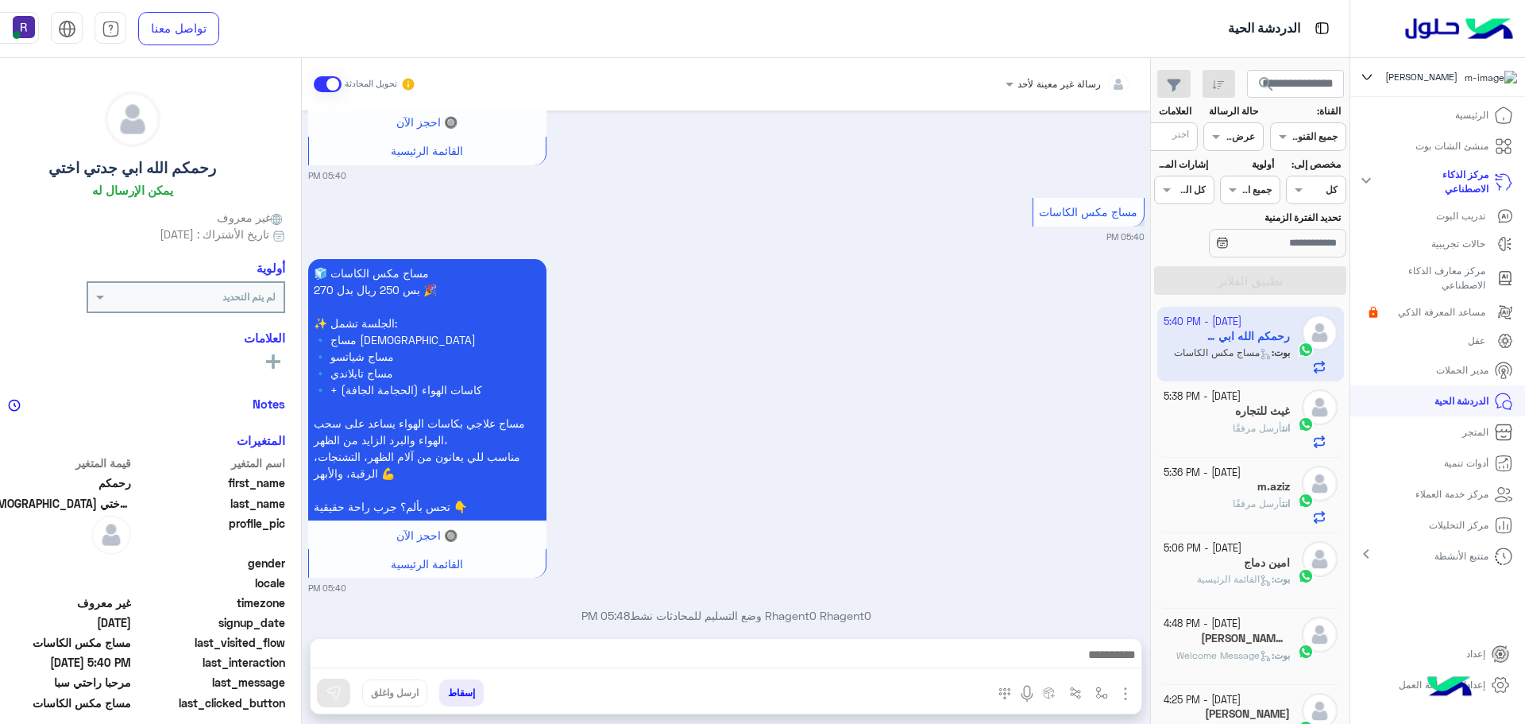
scroll to position [1244, 0]
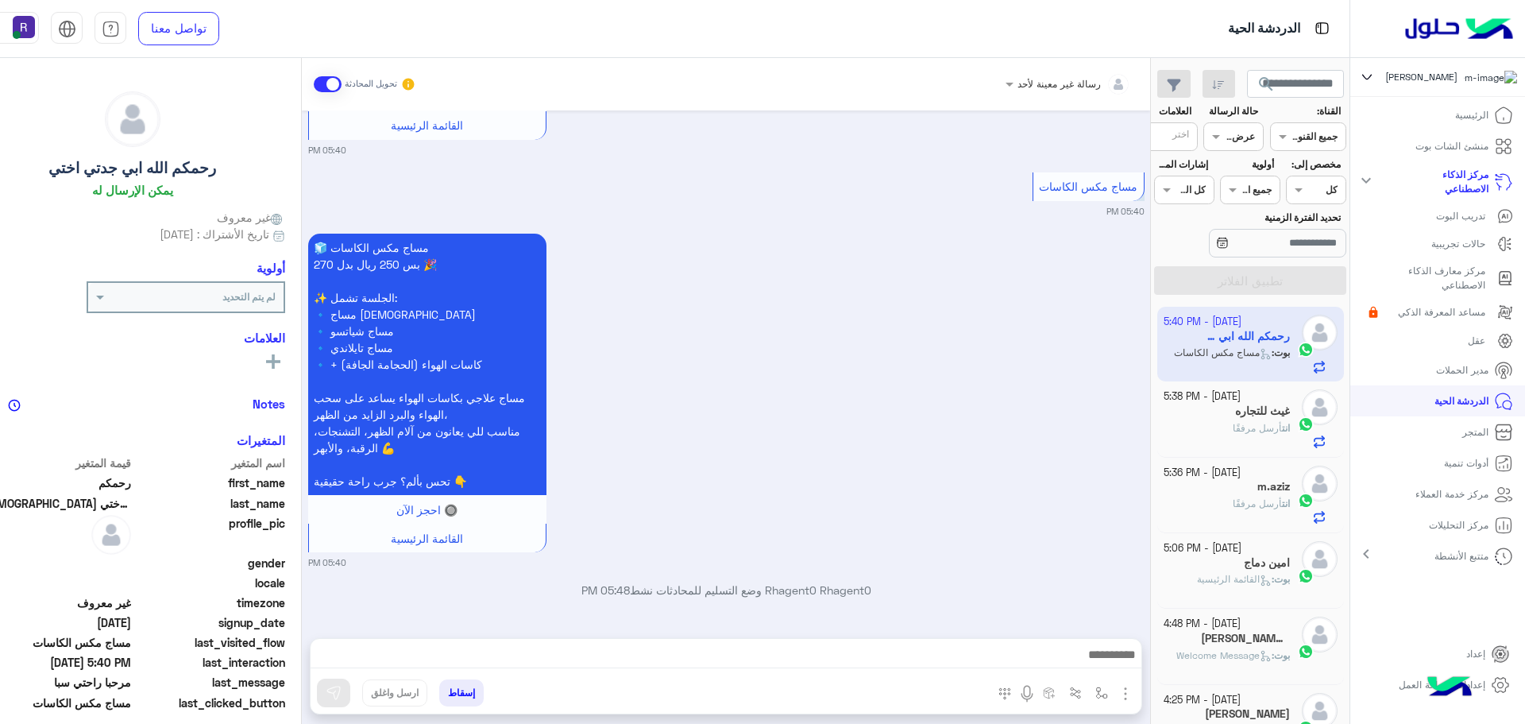
drag, startPoint x: 1162, startPoint y: 697, endPoint x: 1122, endPoint y: 663, distance: 53.0
click at [1135, 697] on img "button" at bounding box center [1125, 693] width 19 height 19
click at [1111, 656] on button "الصور" at bounding box center [1101, 659] width 68 height 32
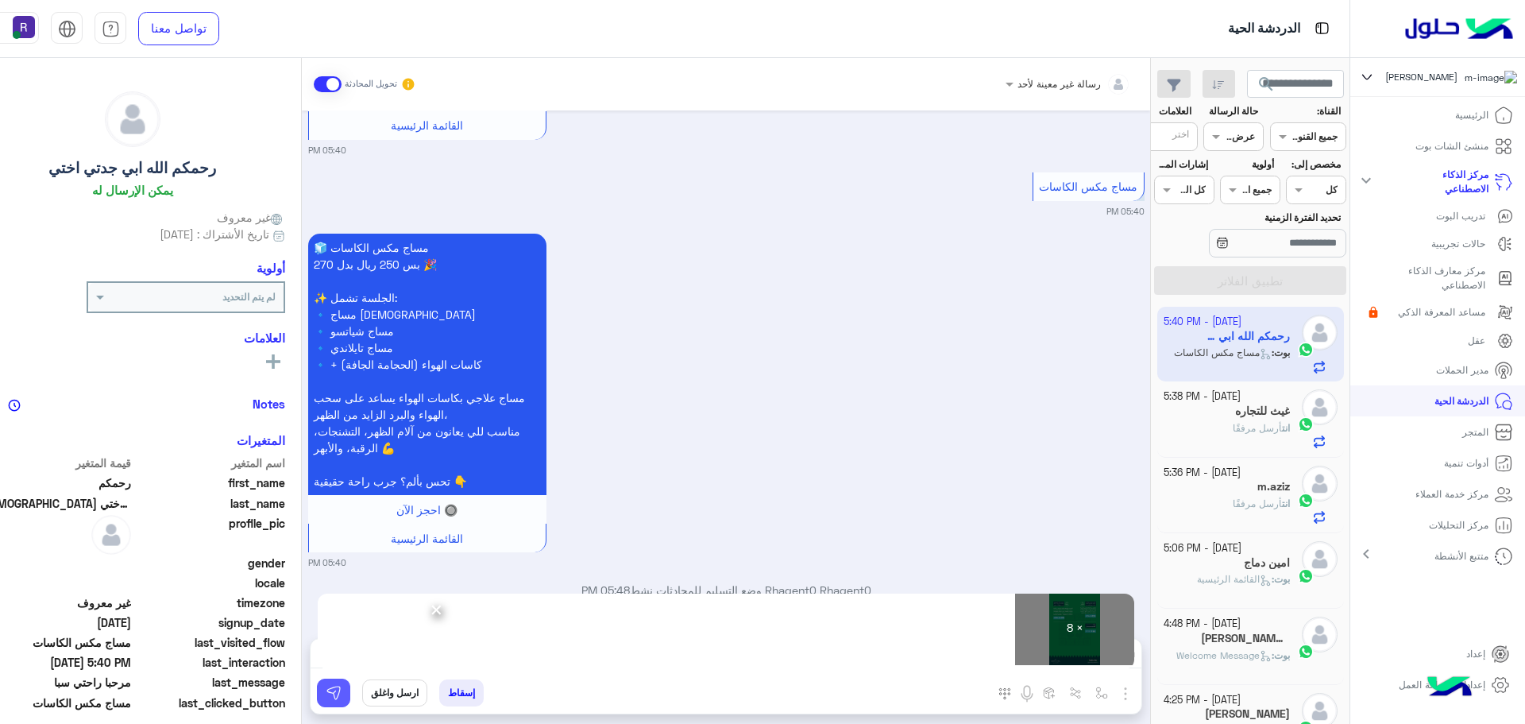
click at [342, 697] on img at bounding box center [334, 693] width 16 height 16
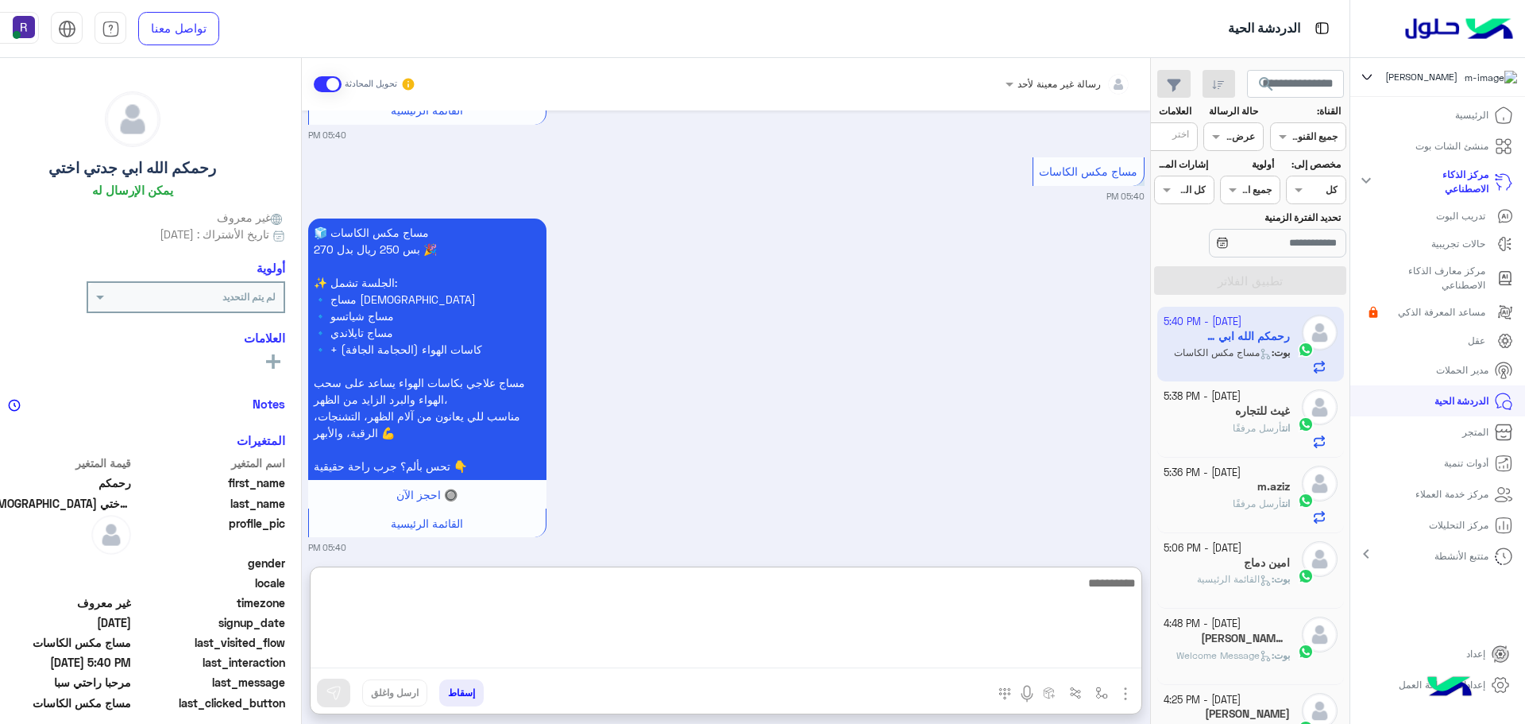
paste textarea "**********"
type textarea "**********"
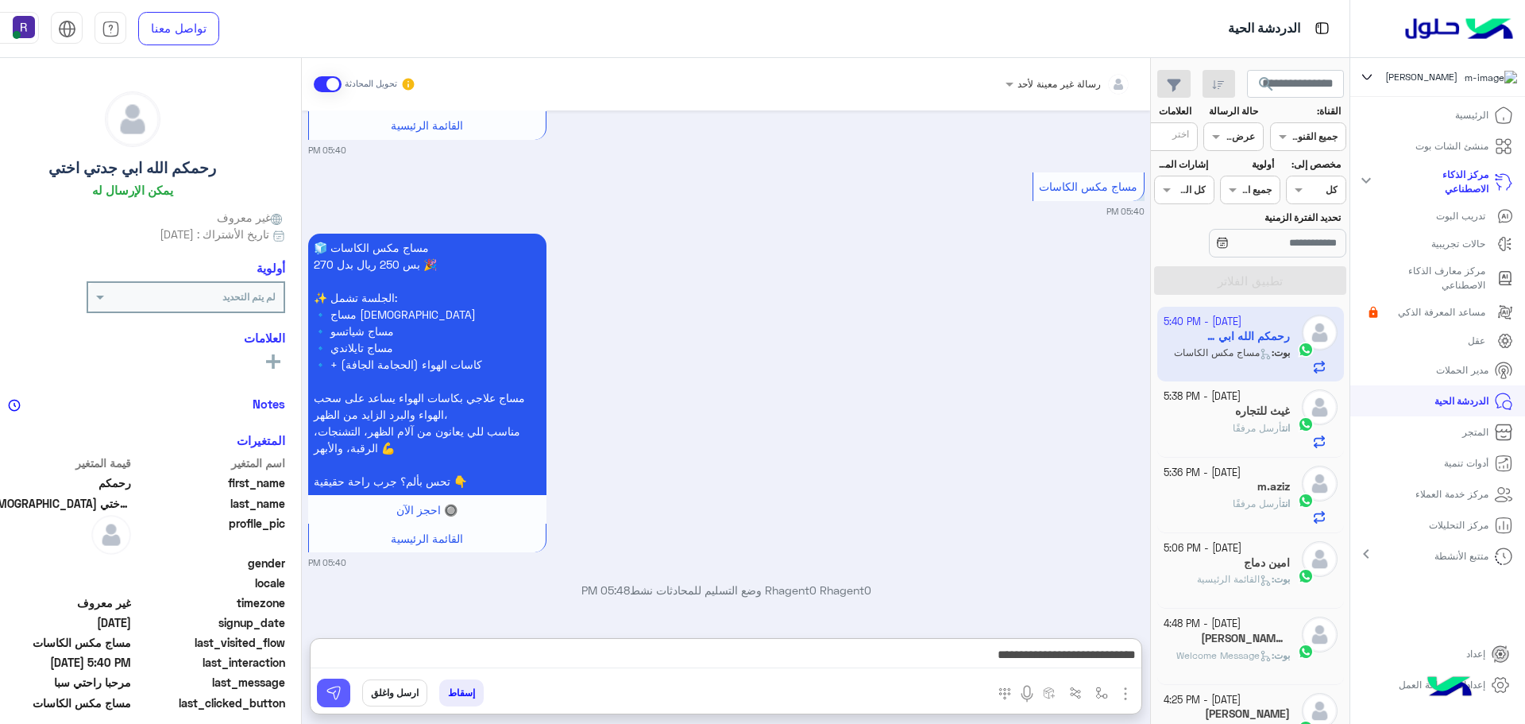
drag, startPoint x: 369, startPoint y: 698, endPoint x: 775, endPoint y: 625, distance: 413.2
click at [342, 698] on img at bounding box center [334, 693] width 16 height 16
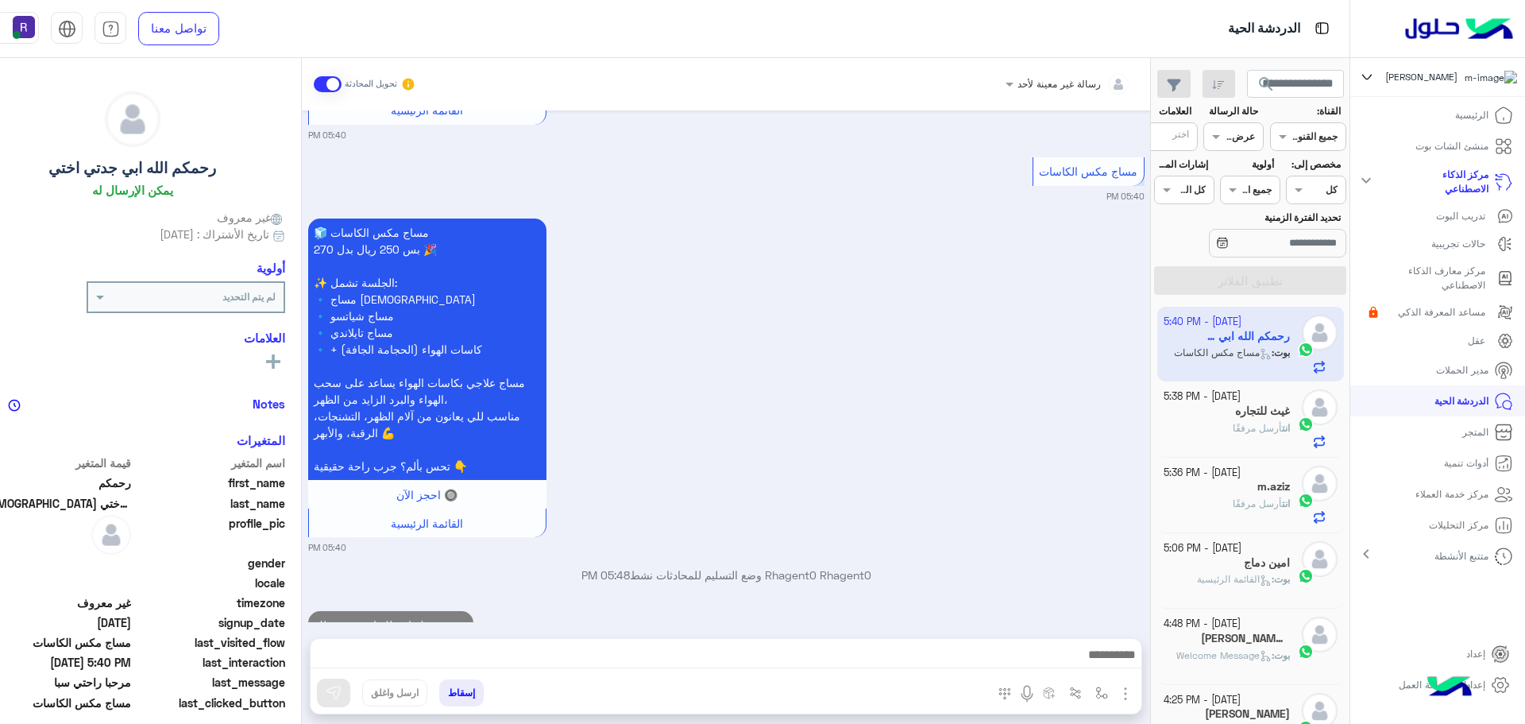
scroll to position [1305, 0]
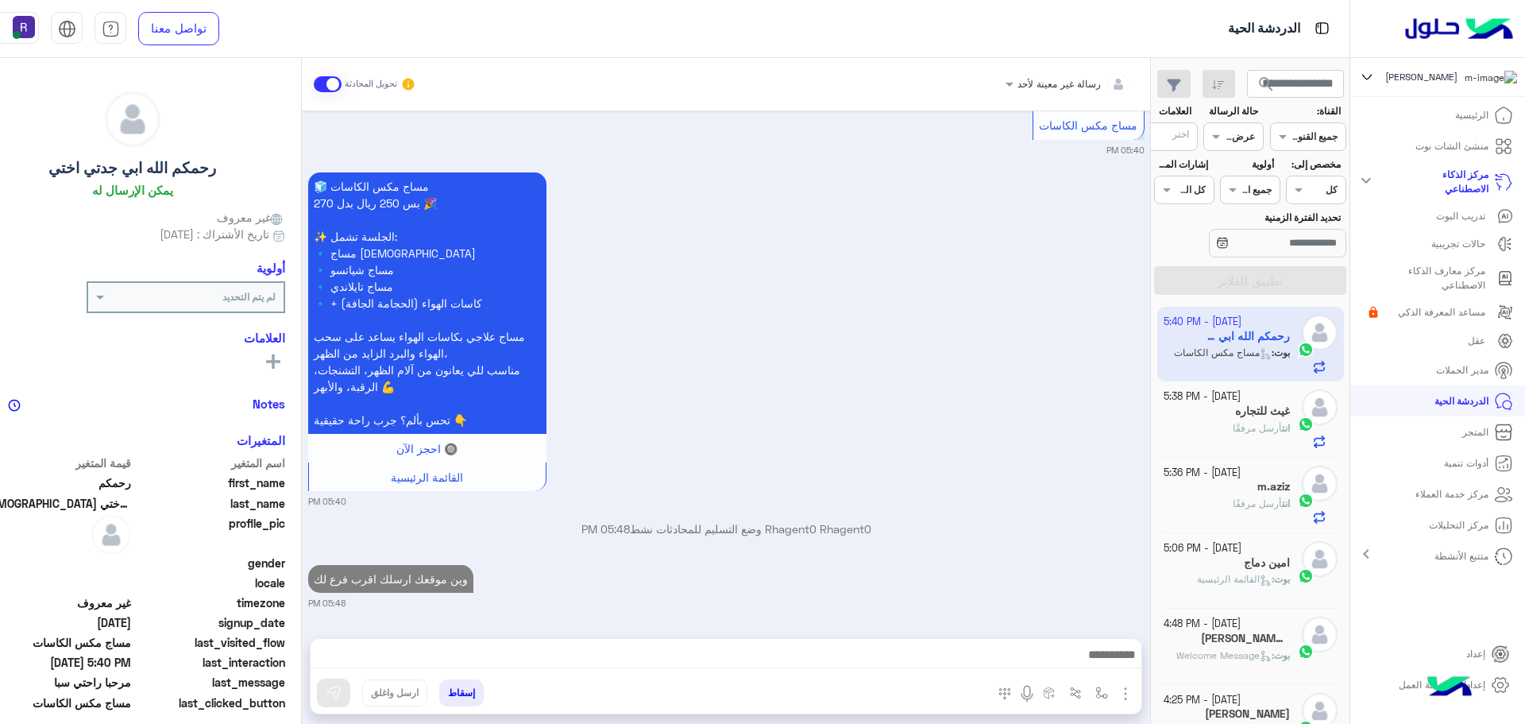
click at [1285, 412] on h5 "غيث للتجاره" at bounding box center [1262, 411] width 55 height 14
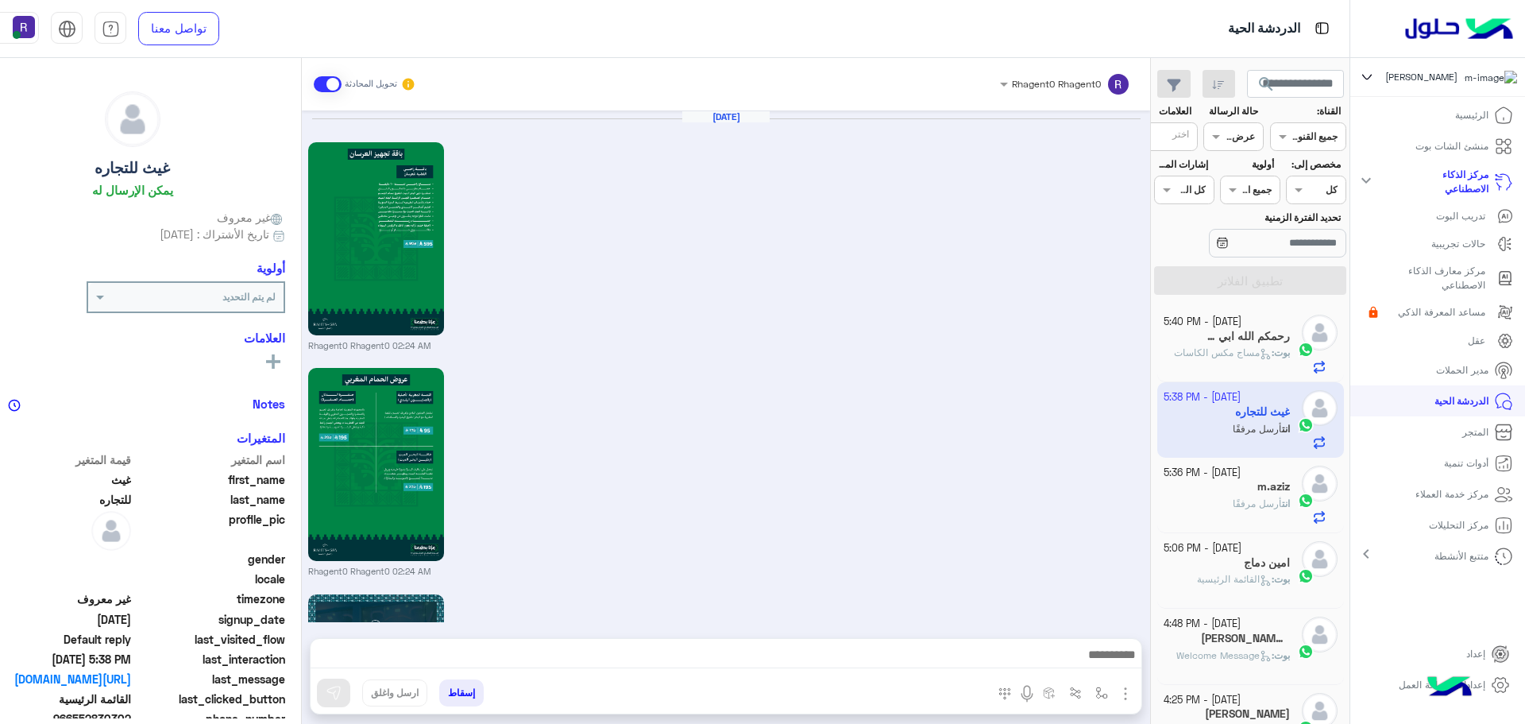
scroll to position [2890, 0]
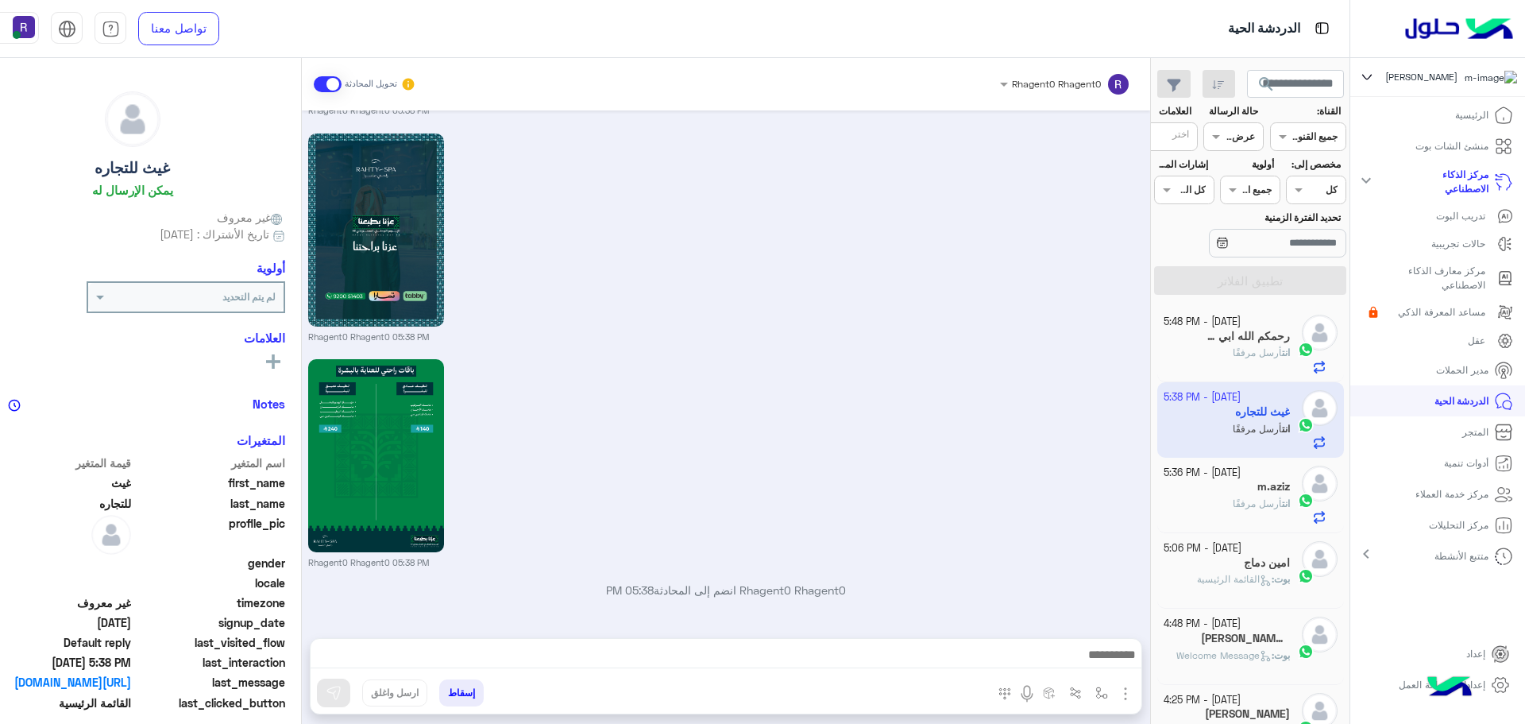
click at [1257, 642] on h5 "[PERSON_NAME] 1" at bounding box center [1245, 638] width 88 height 14
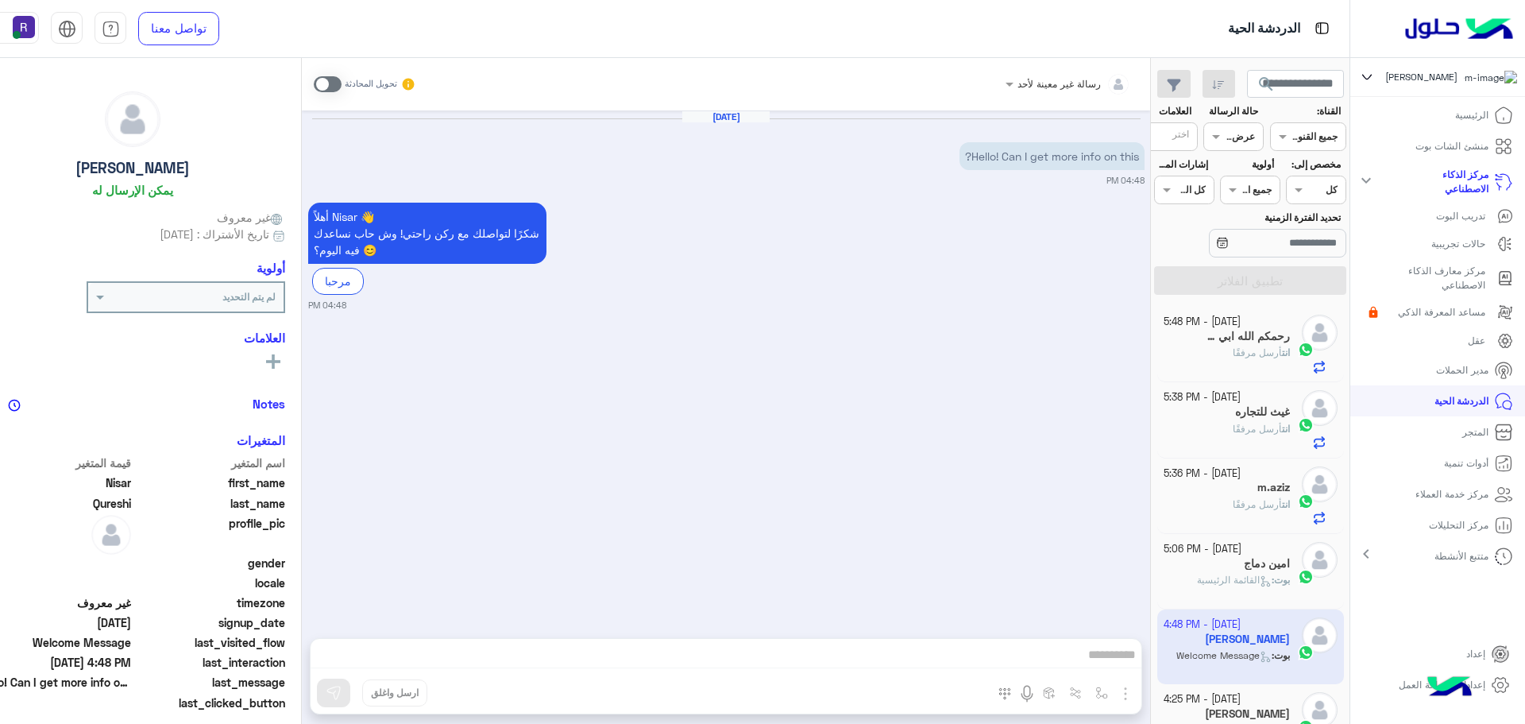
click at [342, 85] on span at bounding box center [328, 84] width 28 height 16
click at [1135, 692] on img "button" at bounding box center [1125, 693] width 19 height 19
click at [1110, 665] on span "الصور" at bounding box center [1094, 659] width 29 height 18
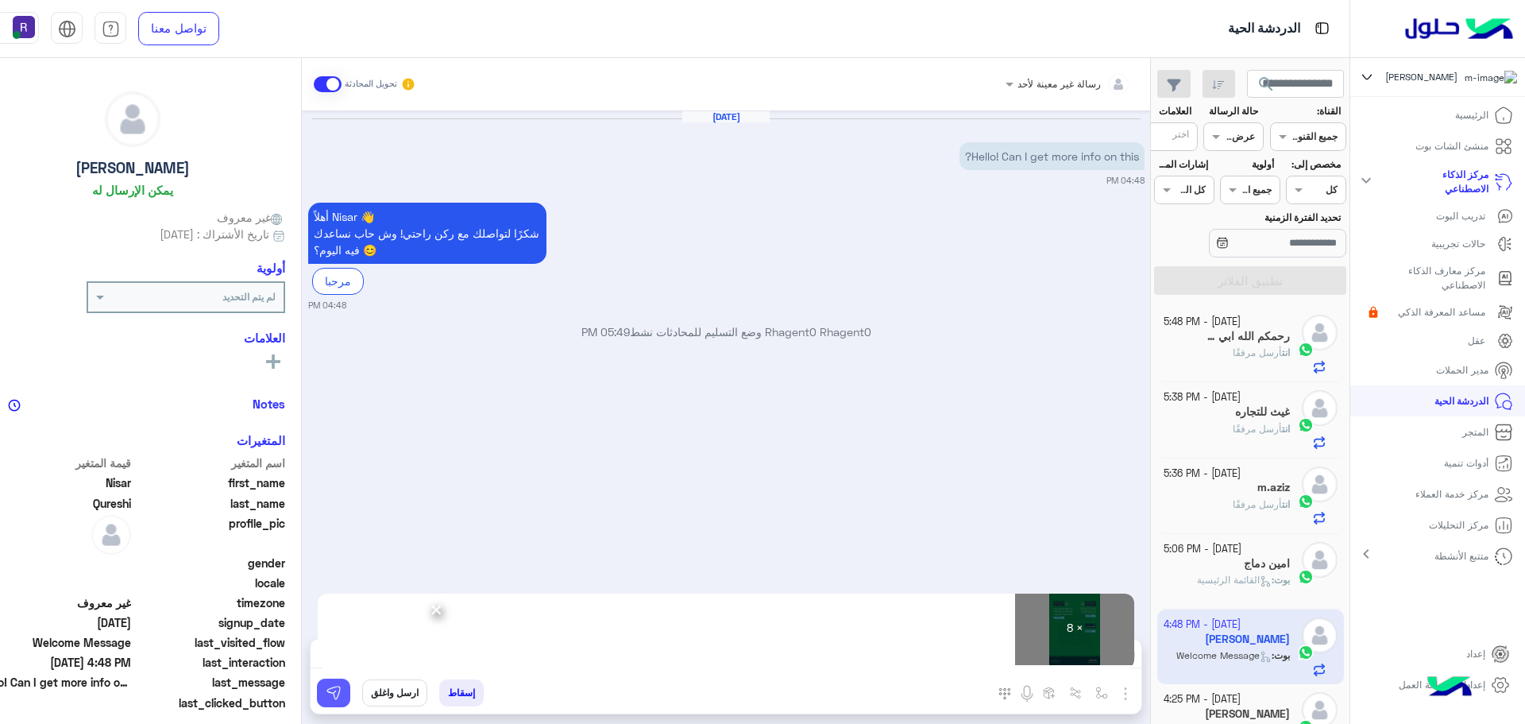
click at [342, 695] on img at bounding box center [334, 693] width 16 height 16
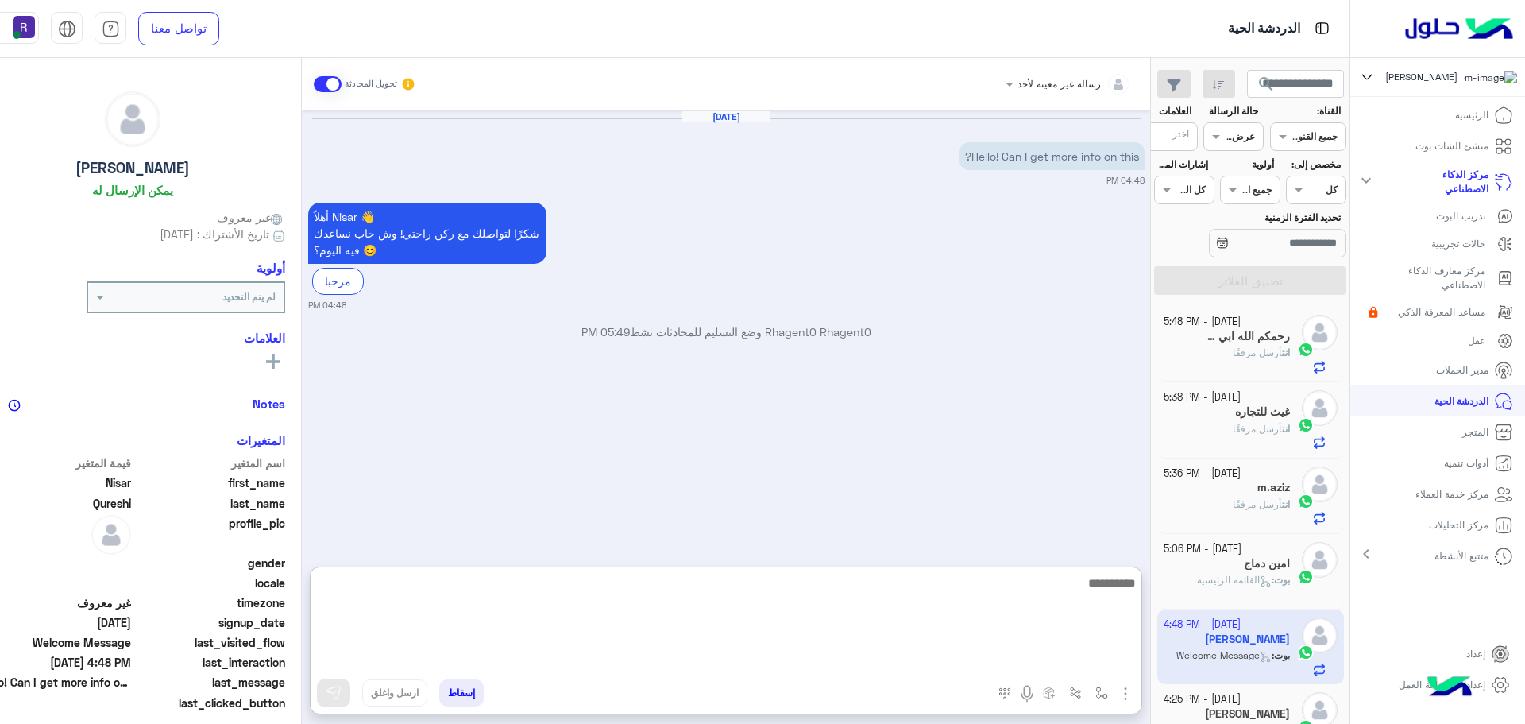
paste textarea "**********"
type textarea "**********"
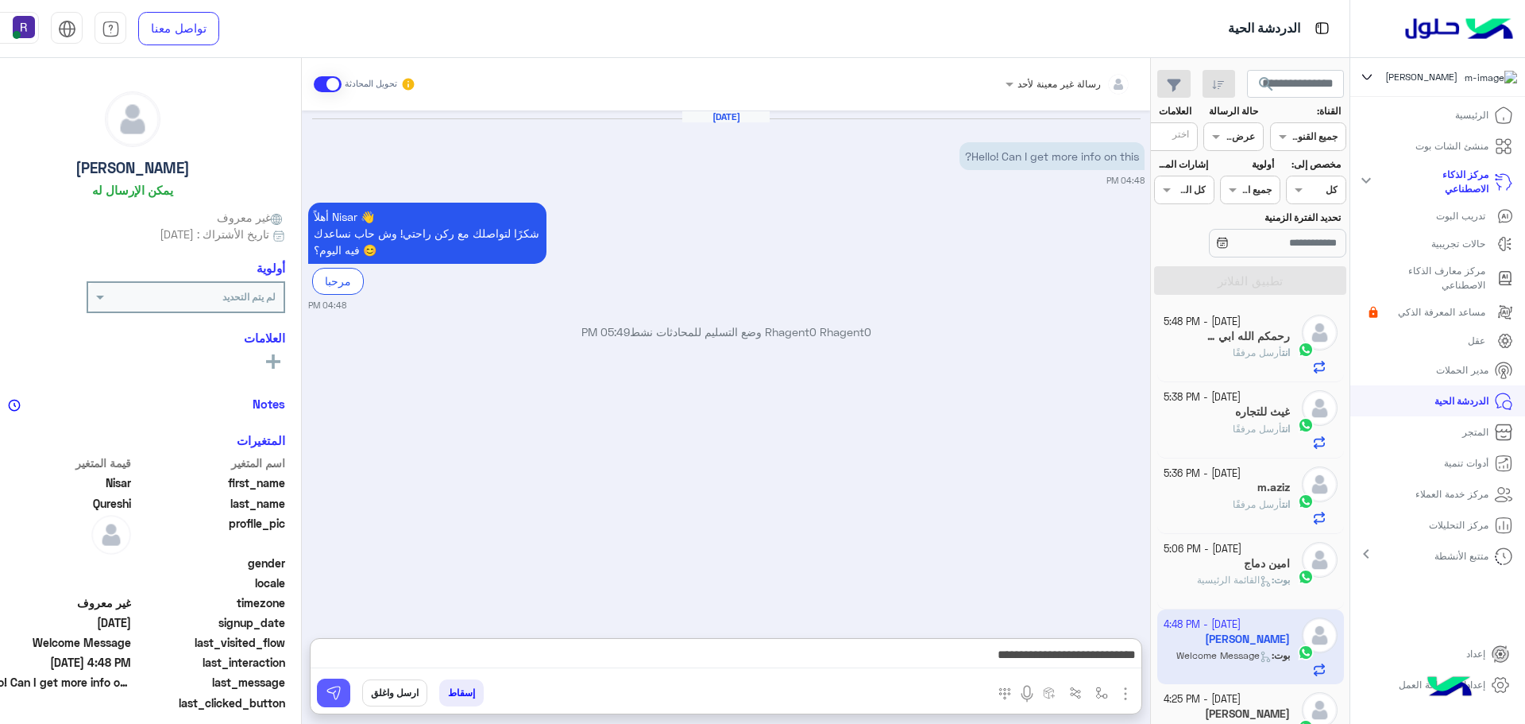
click at [342, 692] on img at bounding box center [334, 693] width 16 height 16
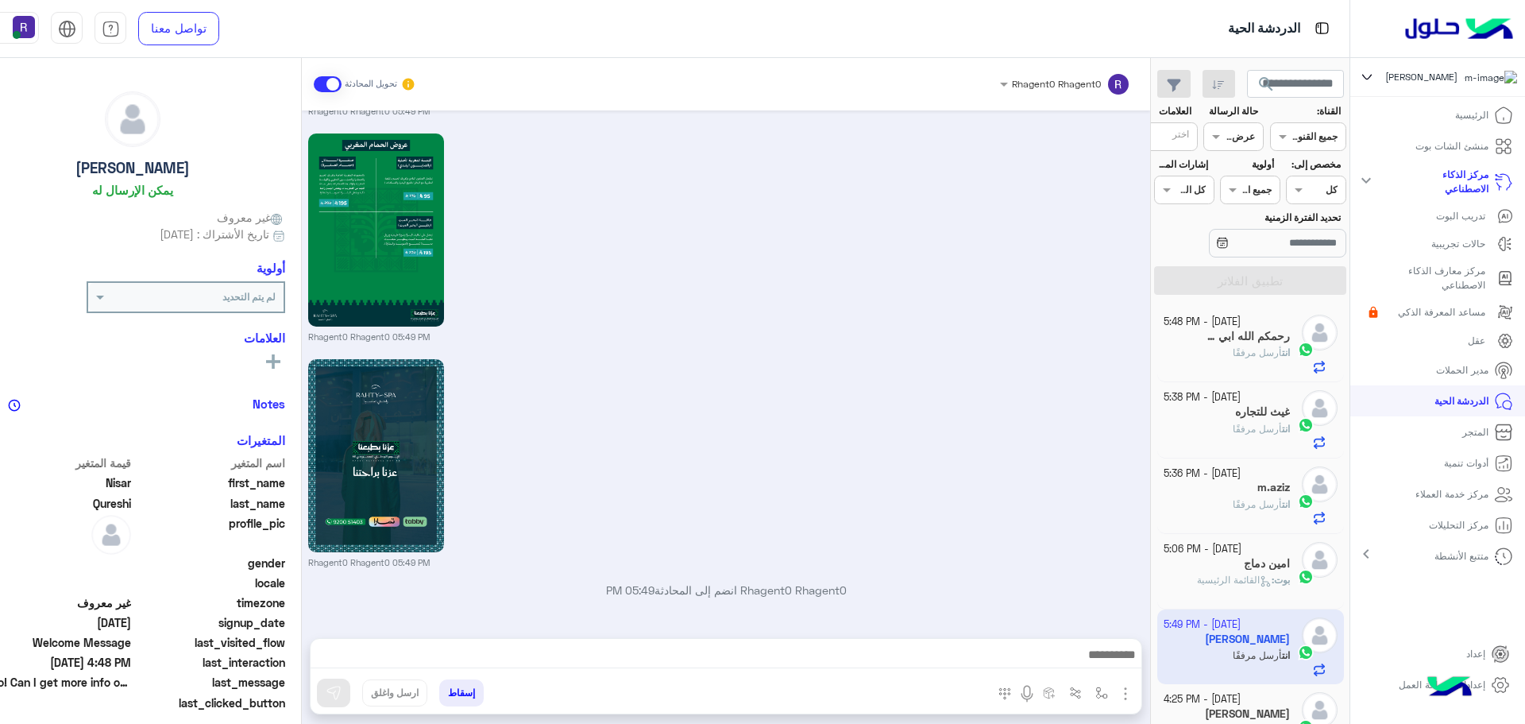
scroll to position [1650, 0]
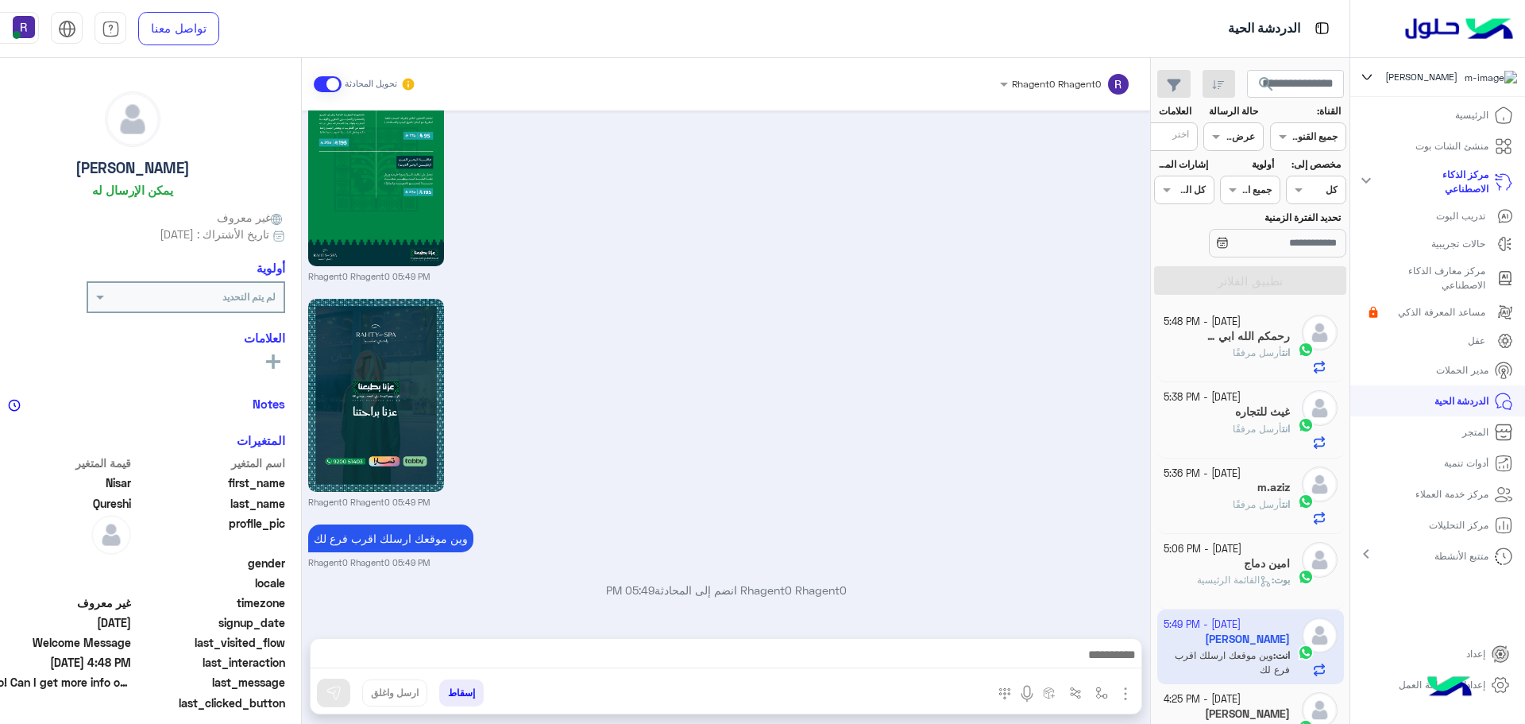
click at [1288, 331] on h5 "رحمكم الله ابي جدتي اختي" at bounding box center [1245, 337] width 88 height 14
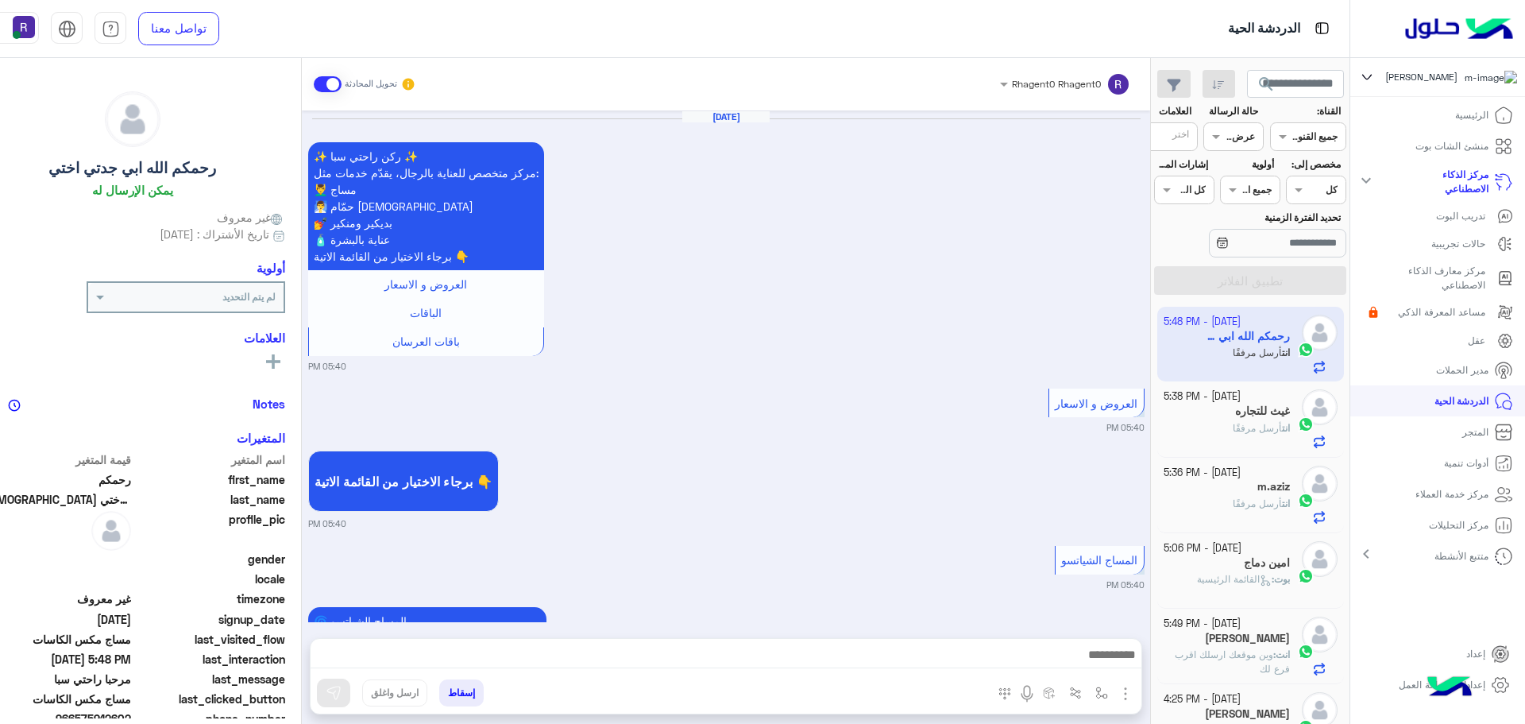
scroll to position [2906, 0]
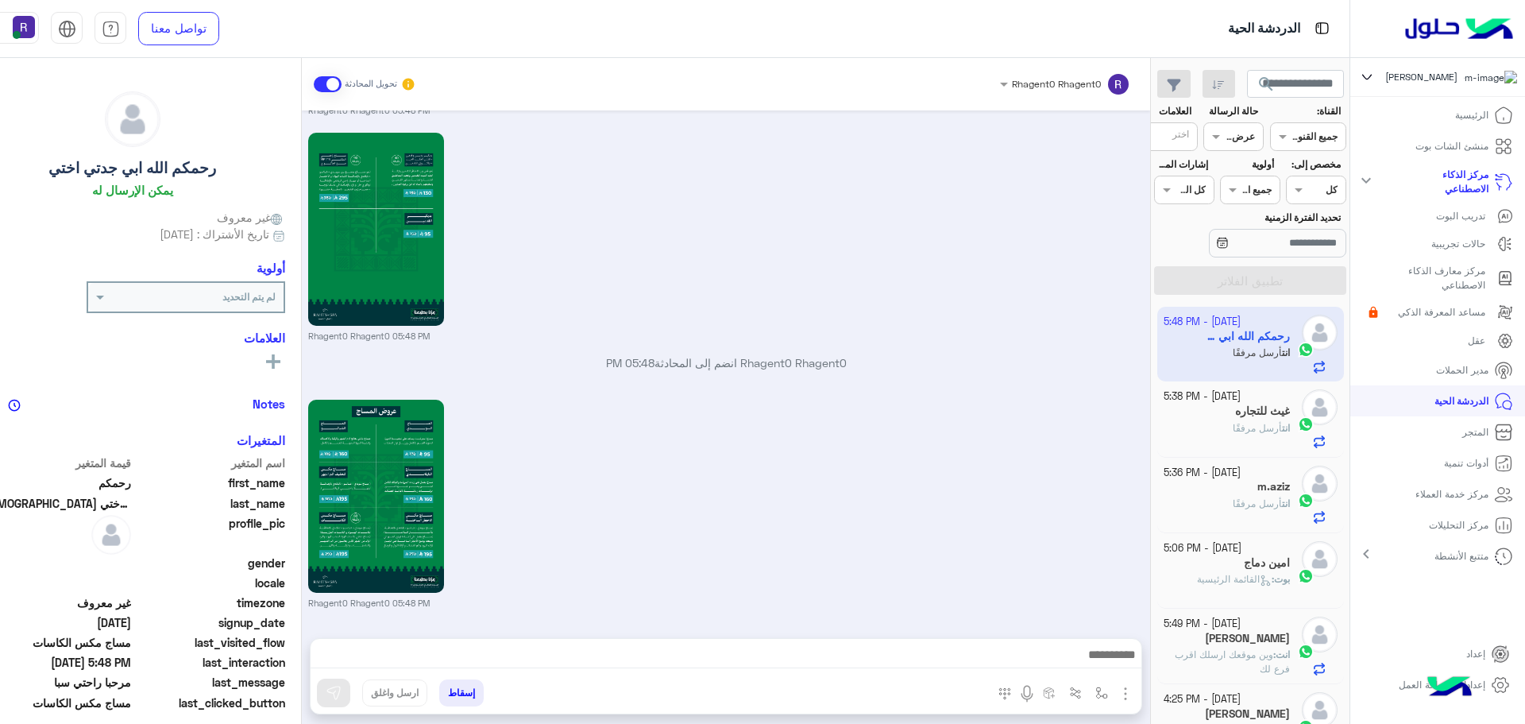
click at [1257, 411] on div "غيث للتجاره" at bounding box center [1227, 412] width 126 height 17
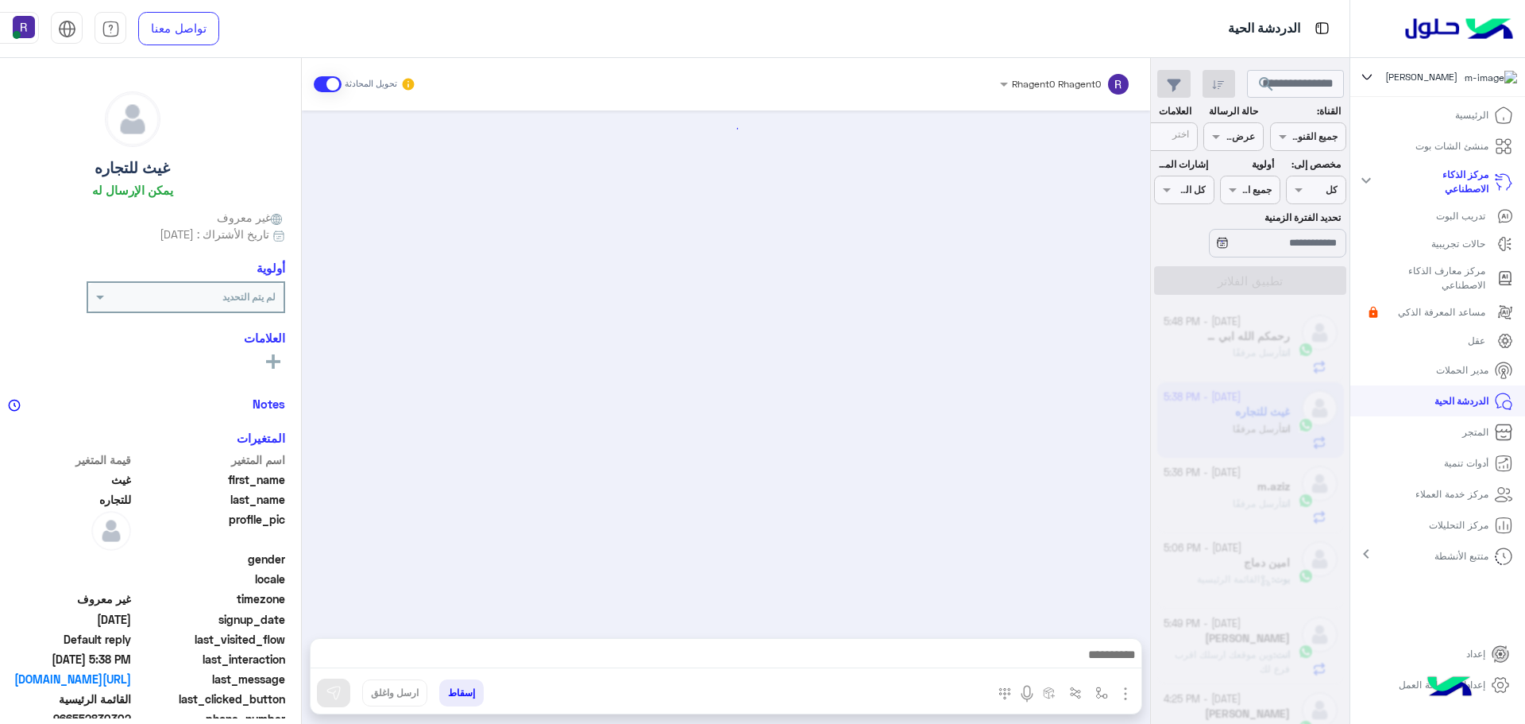
scroll to position [2890, 0]
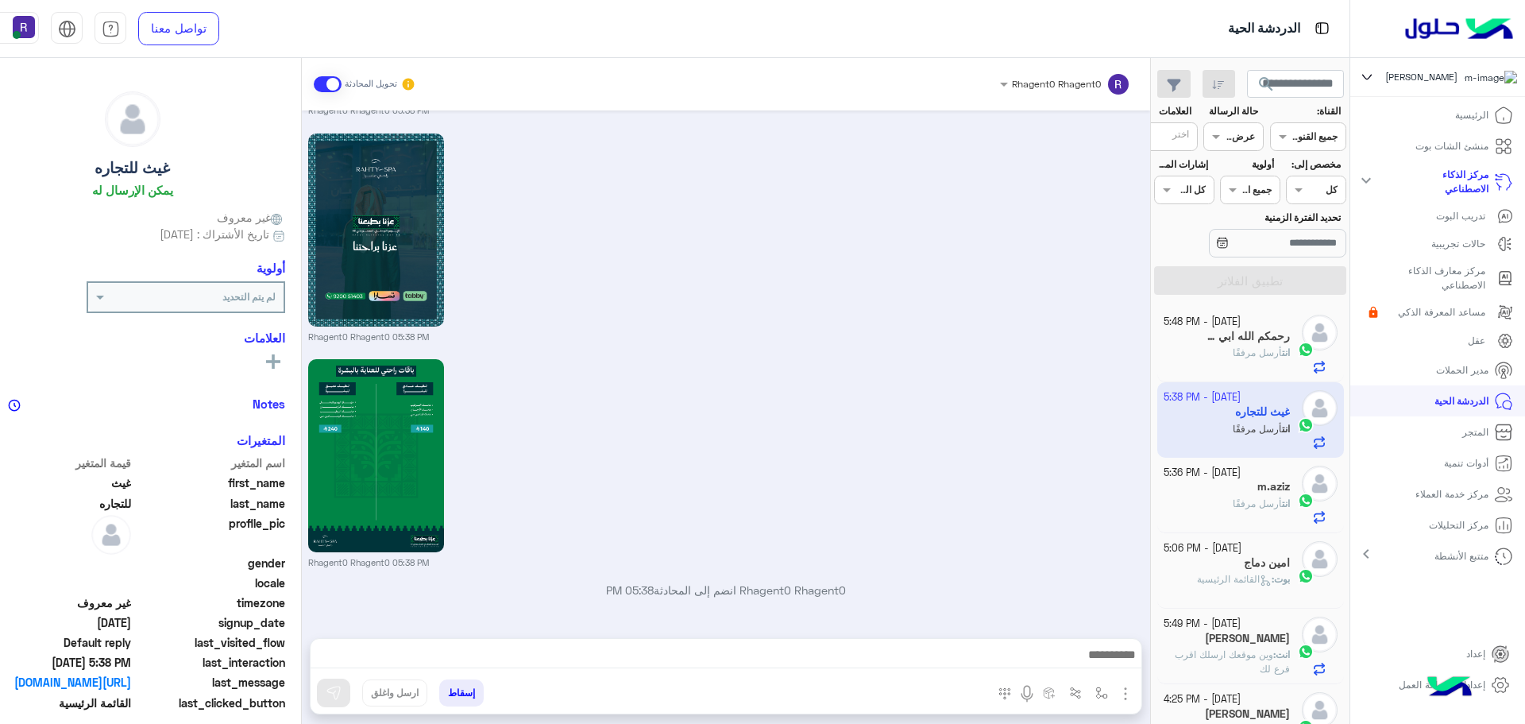
click at [1266, 346] on div "انت أرسل مرفقًا" at bounding box center [1227, 360] width 126 height 28
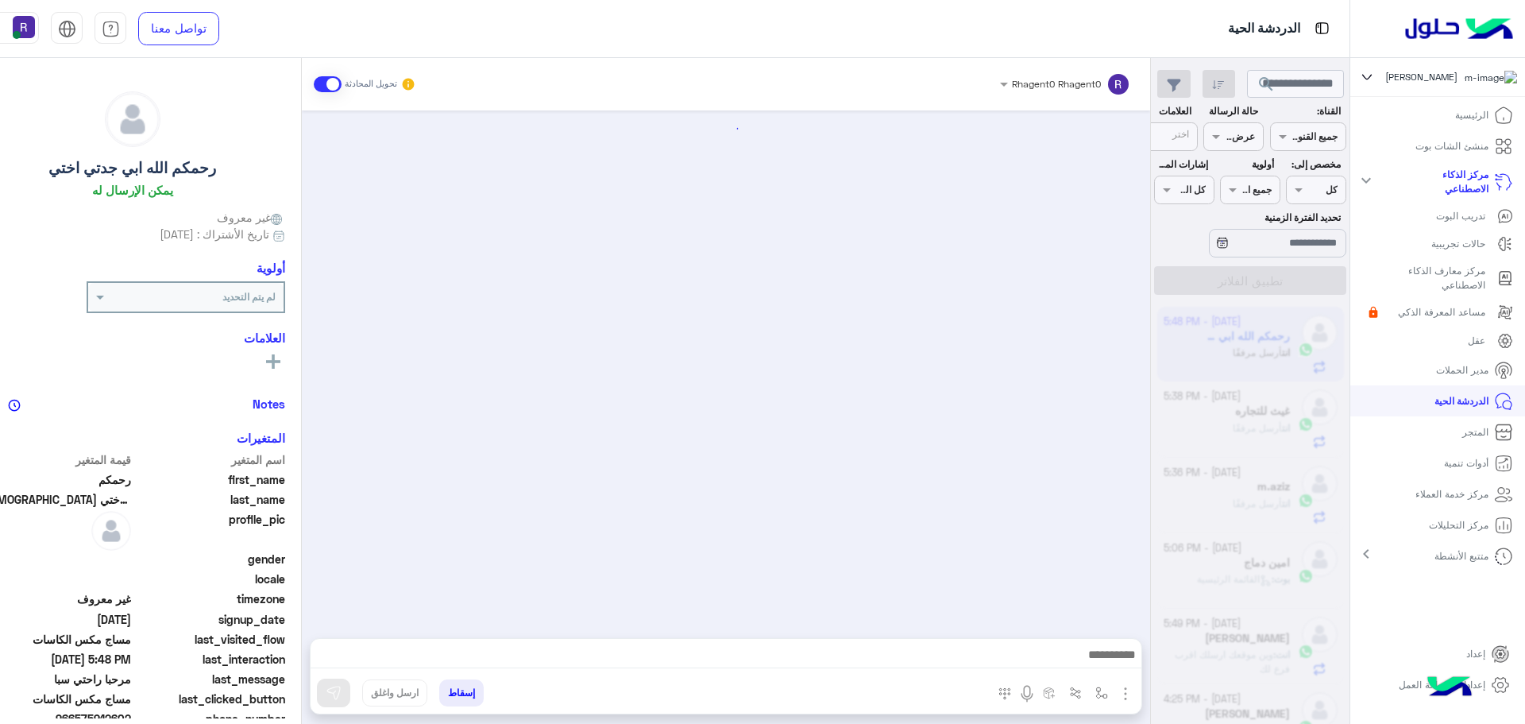
scroll to position [2906, 0]
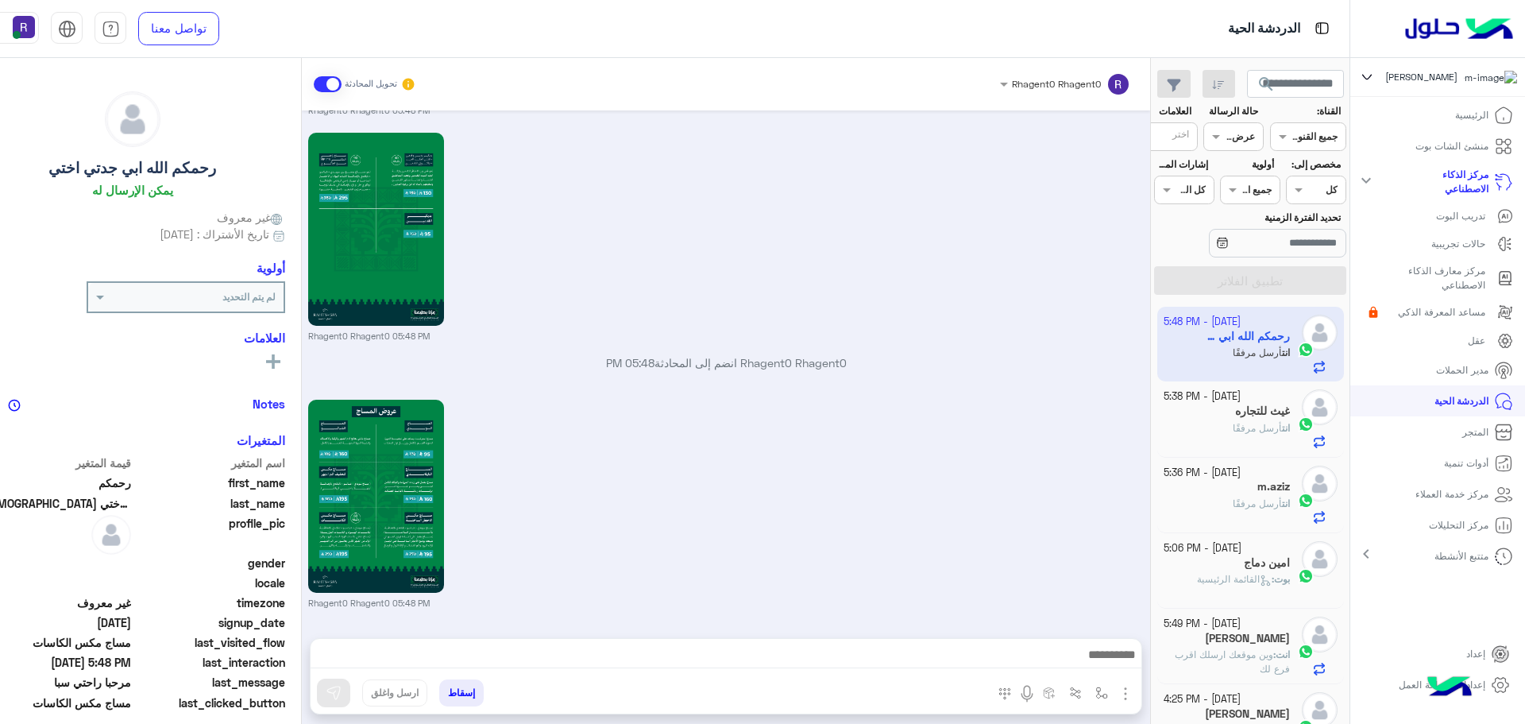
click at [1241, 403] on small "[DATE] - 5:38 PM" at bounding box center [1202, 396] width 77 height 15
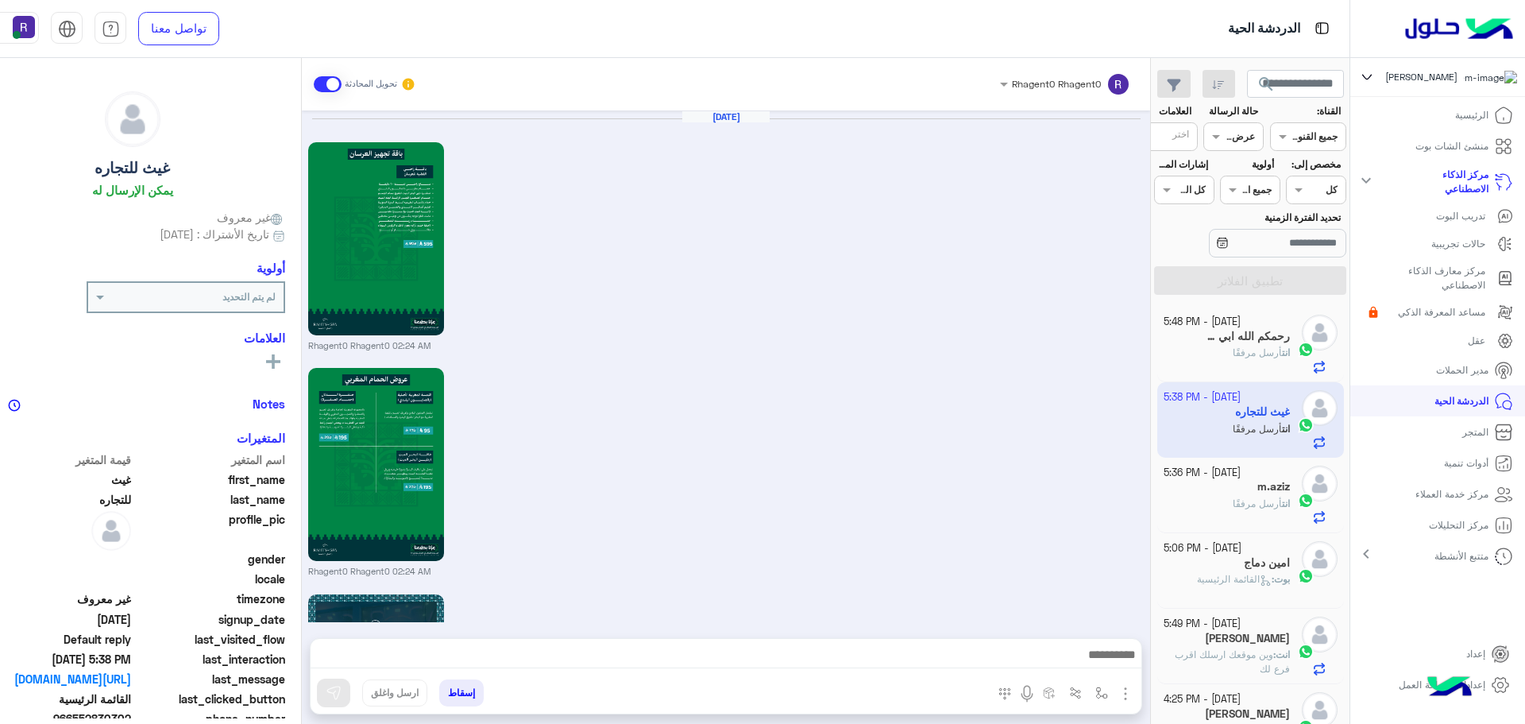
scroll to position [2890, 0]
